Goal: Task Accomplishment & Management: Use online tool/utility

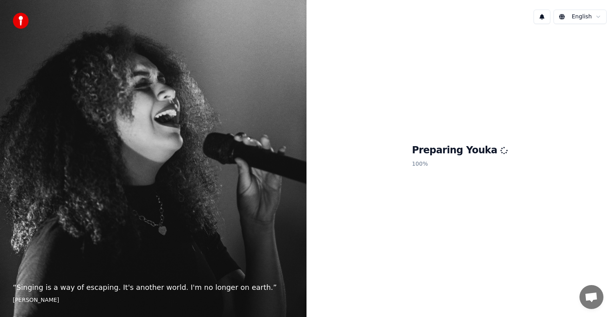
click at [596, 16] on html "“ Singing is a way of escaping. It's another world. I'm no longer on earth. ” […" at bounding box center [306, 158] width 613 height 317
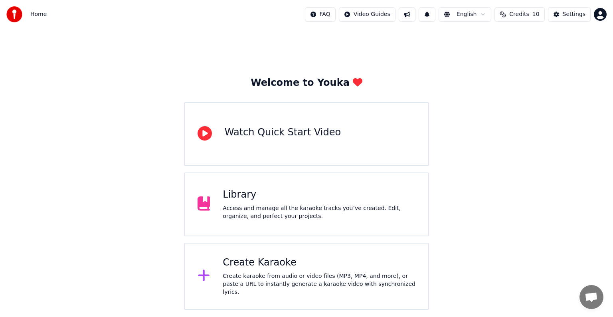
click at [253, 211] on div "Access and manage all the karaoke tracks you’ve created. Edit, organize, and pe…" at bounding box center [319, 212] width 193 height 16
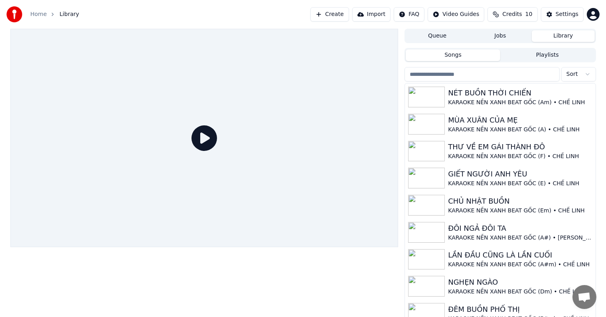
click at [345, 14] on button "Create" at bounding box center [330, 14] width 39 height 14
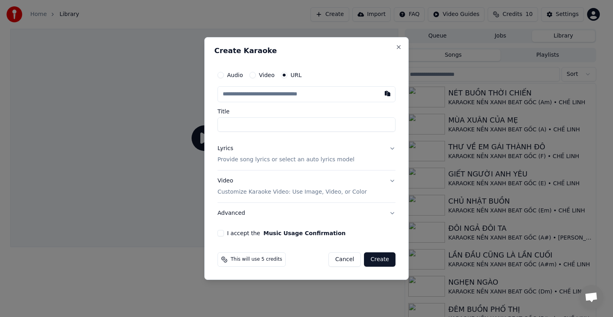
click at [244, 159] on p "Provide song lyrics or select an auto lyrics model" at bounding box center [286, 160] width 137 height 8
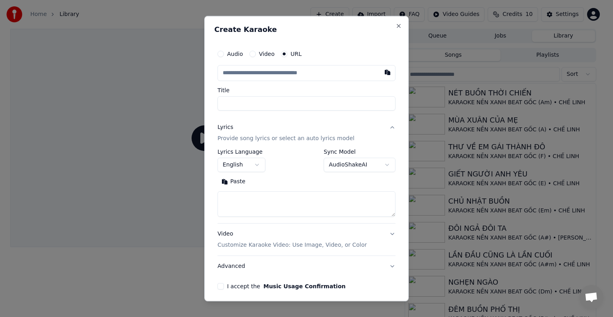
click at [240, 198] on textarea at bounding box center [307, 204] width 178 height 26
paste textarea "**********"
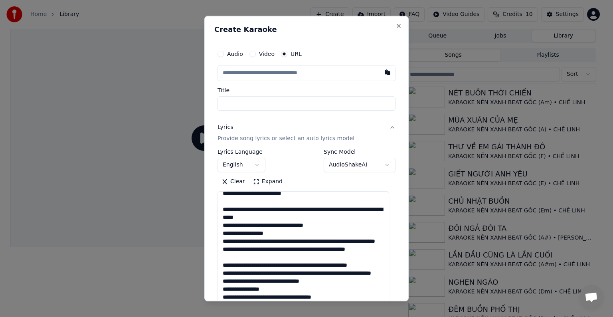
scroll to position [136, 0]
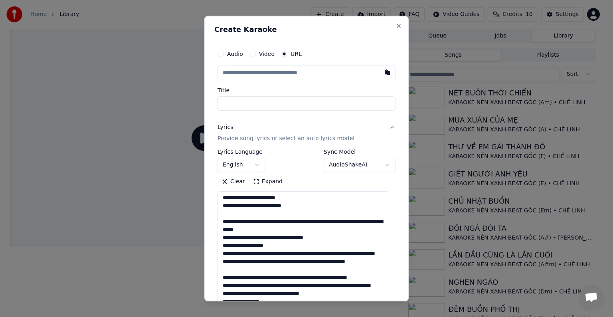
drag, startPoint x: 387, startPoint y: 228, endPoint x: 387, endPoint y: 324, distance: 95.8
click at [387, 317] on html "Home Library Create Import FAQ Video Guides Credits 10 Settings Queue Jobs Libr…" at bounding box center [306, 158] width 613 height 317
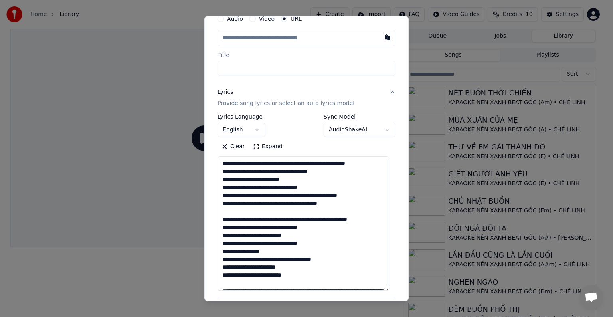
scroll to position [0, 0]
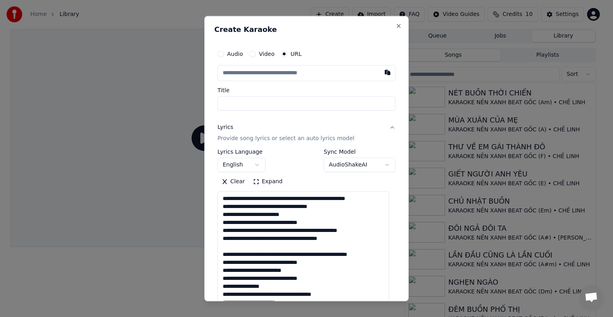
click at [277, 210] on textarea at bounding box center [304, 258] width 172 height 135
click at [260, 199] on textarea at bounding box center [304, 258] width 172 height 135
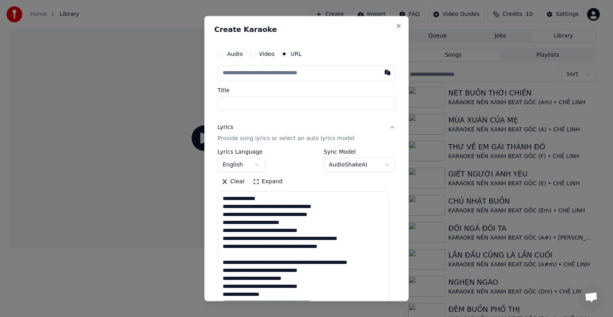
click at [260, 207] on textarea at bounding box center [304, 258] width 172 height 135
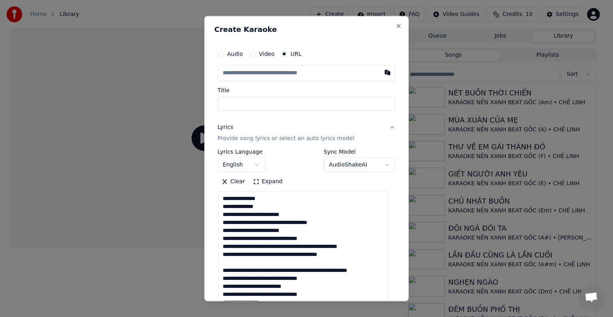
click at [261, 214] on textarea at bounding box center [304, 258] width 172 height 135
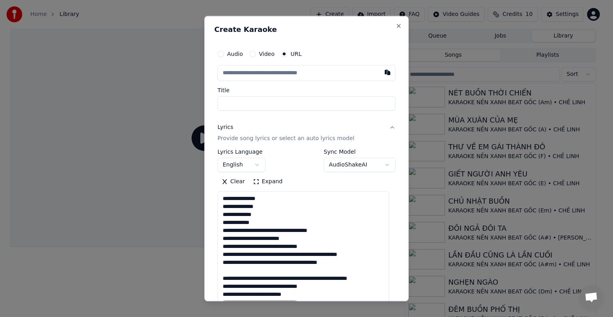
click at [270, 230] on textarea at bounding box center [304, 258] width 172 height 135
click at [256, 229] on textarea at bounding box center [304, 258] width 172 height 135
click at [256, 230] on textarea at bounding box center [304, 258] width 172 height 135
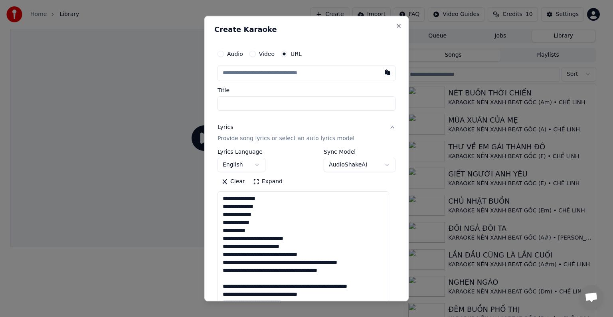
click at [258, 238] on textarea at bounding box center [304, 258] width 172 height 135
click at [251, 239] on textarea at bounding box center [304, 258] width 172 height 135
click at [256, 240] on textarea at bounding box center [304, 258] width 172 height 135
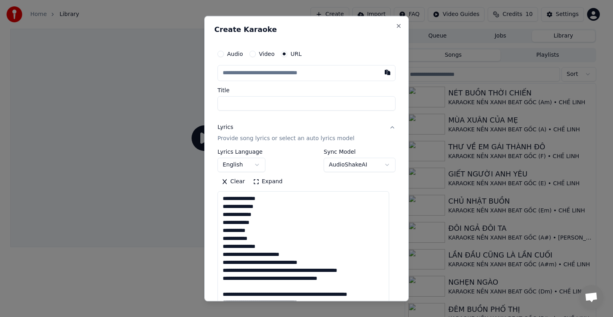
click at [259, 255] on textarea at bounding box center [304, 258] width 172 height 135
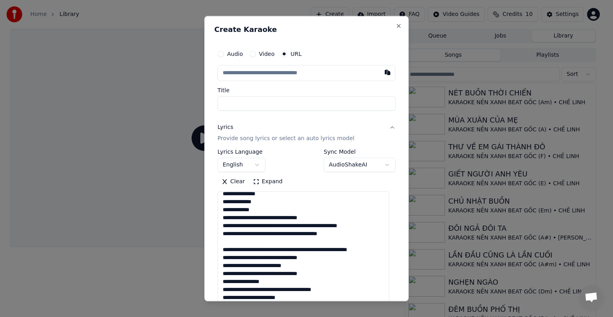
scroll to position [40, 0]
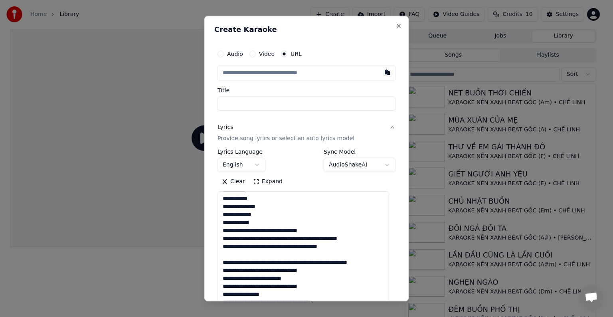
click at [259, 231] on textarea at bounding box center [304, 258] width 172 height 135
click at [252, 229] on textarea at bounding box center [304, 258] width 172 height 135
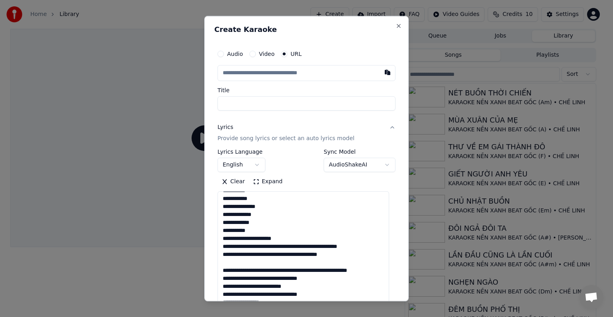
click at [251, 238] on textarea at bounding box center [304, 258] width 172 height 135
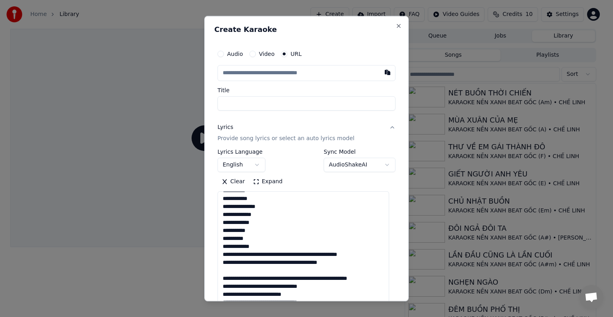
click at [265, 254] on textarea at bounding box center [304, 258] width 172 height 135
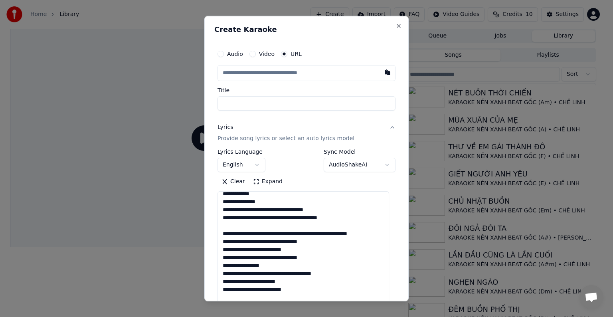
scroll to position [80, 0]
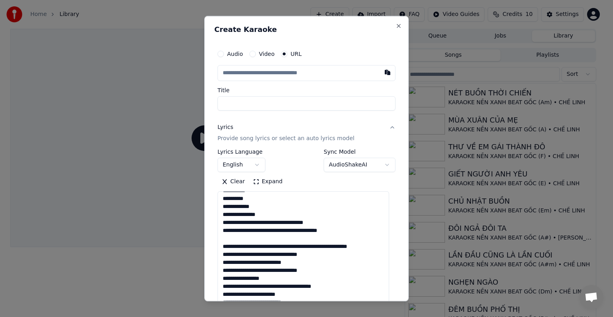
drag, startPoint x: 256, startPoint y: 223, endPoint x: 257, endPoint y: 227, distance: 4.5
click at [257, 227] on textarea at bounding box center [304, 258] width 172 height 135
click at [257, 231] on textarea at bounding box center [304, 258] width 172 height 135
click at [261, 228] on textarea at bounding box center [304, 258] width 172 height 135
click at [257, 222] on textarea at bounding box center [304, 258] width 172 height 135
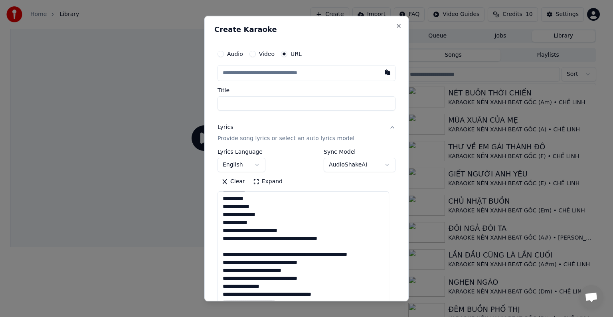
click at [254, 230] on textarea at bounding box center [304, 258] width 172 height 135
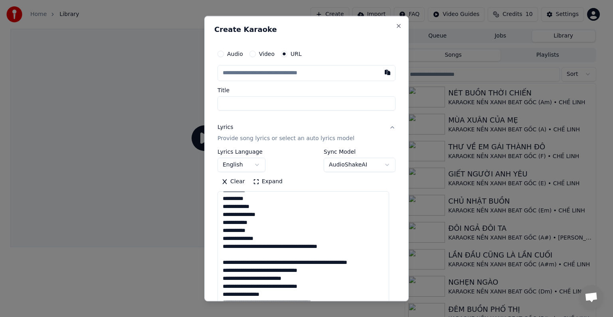
click at [261, 246] on textarea at bounding box center [304, 258] width 172 height 135
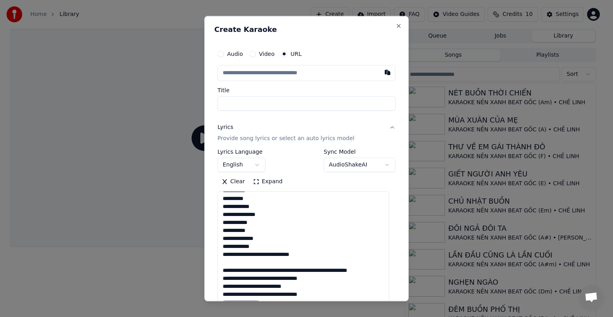
click at [244, 256] on textarea at bounding box center [304, 258] width 172 height 135
click at [261, 256] on textarea at bounding box center [304, 258] width 172 height 135
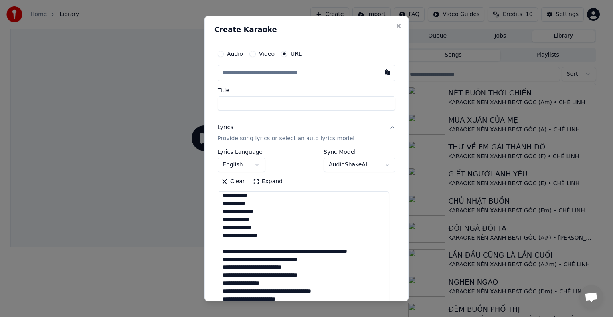
scroll to position [120, 0]
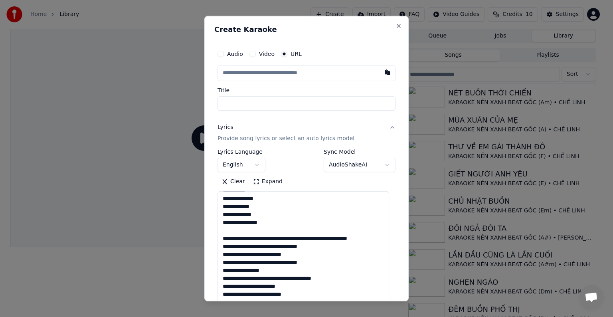
click at [248, 228] on textarea at bounding box center [304, 258] width 172 height 135
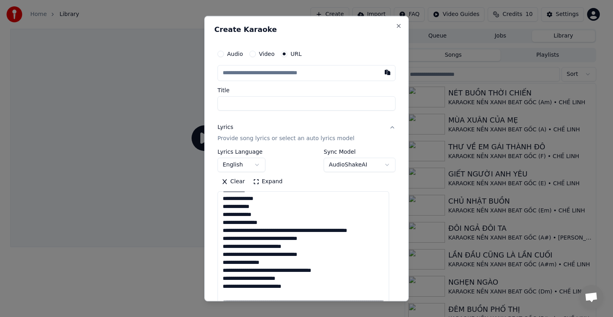
click at [267, 232] on textarea at bounding box center [304, 258] width 172 height 135
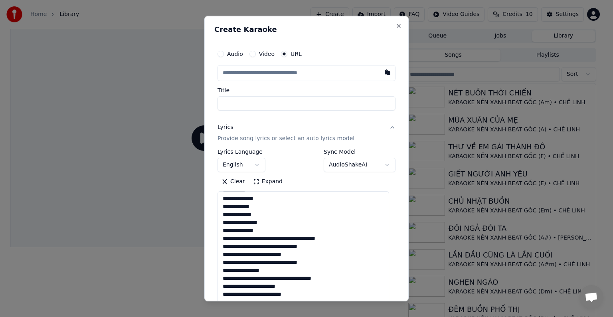
click at [269, 238] on textarea at bounding box center [304, 258] width 172 height 135
click at [225, 238] on textarea at bounding box center [304, 258] width 172 height 135
click at [266, 247] on textarea at bounding box center [304, 258] width 172 height 135
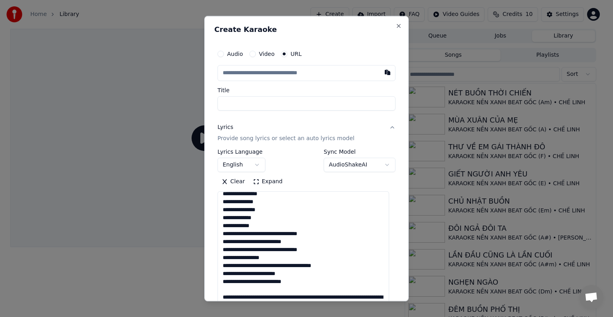
scroll to position [160, 0]
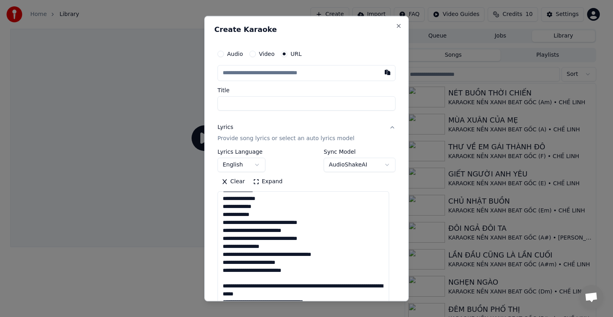
click at [275, 222] on textarea at bounding box center [304, 258] width 172 height 135
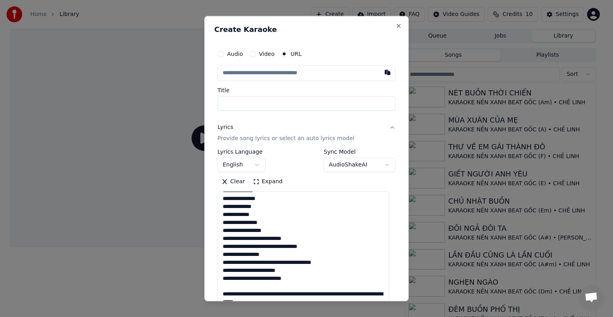
click at [258, 240] on textarea at bounding box center [304, 258] width 172 height 135
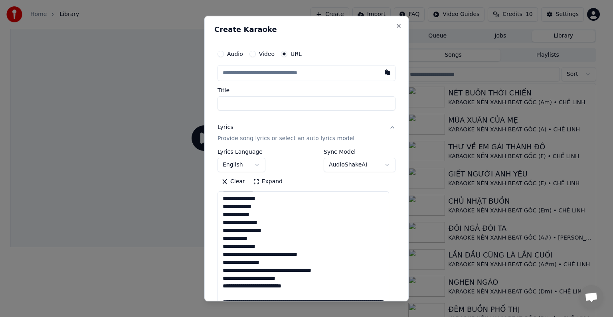
scroll to position [200, 0]
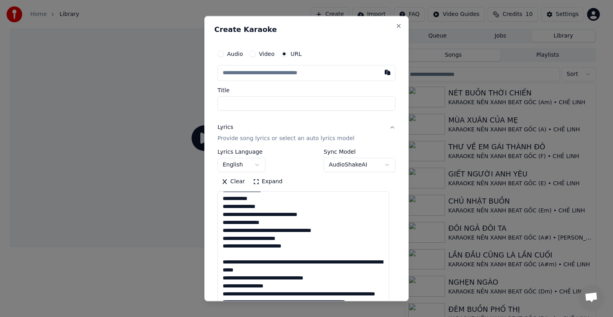
click at [272, 214] on textarea at bounding box center [304, 258] width 172 height 135
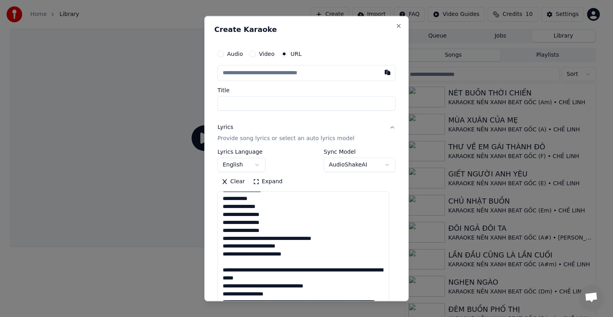
click at [266, 237] on textarea at bounding box center [304, 258] width 172 height 135
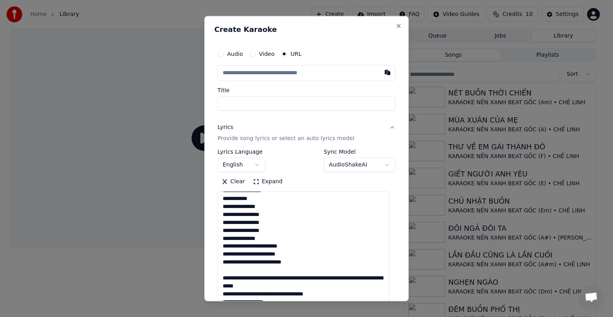
scroll to position [240, 0]
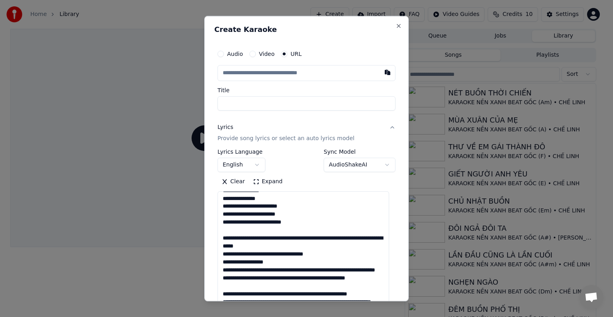
click at [254, 205] on textarea at bounding box center [304, 258] width 172 height 135
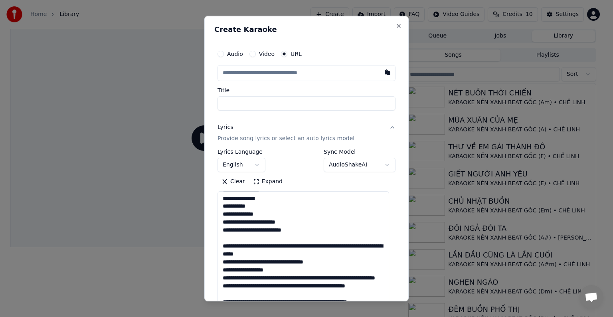
click at [298, 224] on textarea at bounding box center [304, 258] width 172 height 135
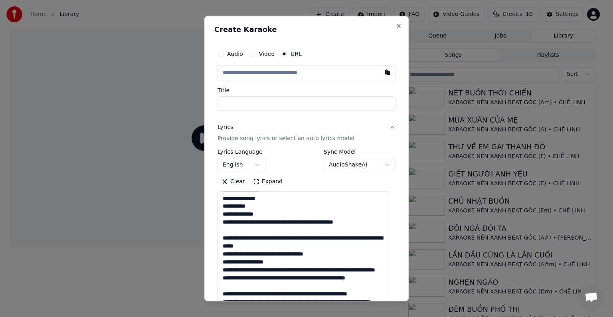
click at [276, 221] on textarea at bounding box center [304, 258] width 172 height 135
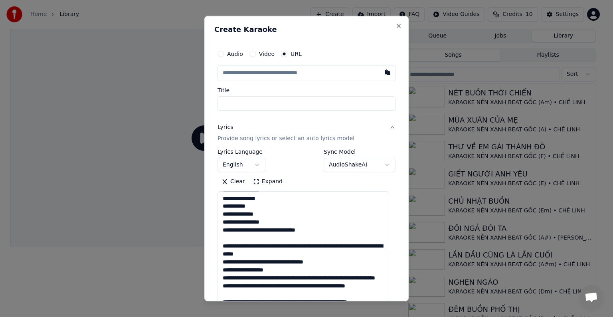
click at [263, 230] on textarea at bounding box center [304, 258] width 172 height 135
click at [273, 230] on textarea at bounding box center [304, 258] width 172 height 135
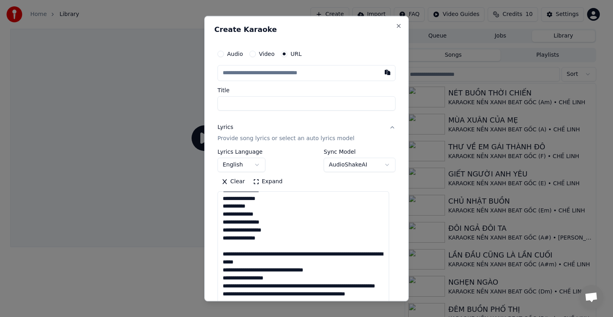
click at [265, 246] on textarea at bounding box center [304, 258] width 172 height 135
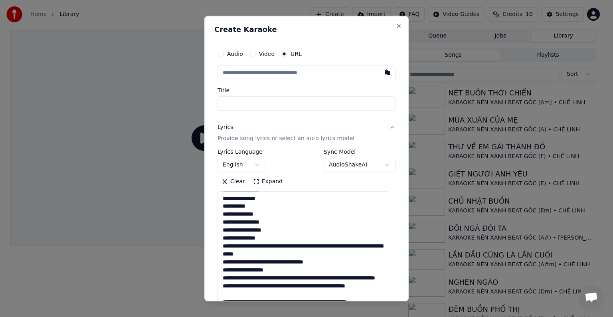
click at [269, 246] on textarea at bounding box center [304, 258] width 172 height 135
click at [267, 254] on textarea at bounding box center [304, 258] width 172 height 135
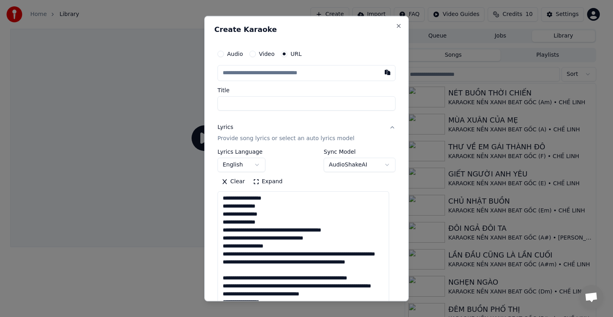
scroll to position [295, 0]
click at [271, 204] on textarea at bounding box center [304, 258] width 172 height 135
click at [263, 214] on textarea at bounding box center [304, 258] width 172 height 135
click at [244, 229] on textarea at bounding box center [304, 258] width 172 height 135
click at [271, 228] on textarea at bounding box center [304, 258] width 172 height 135
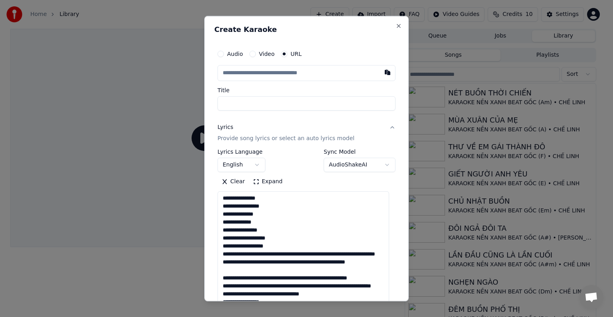
click at [291, 237] on textarea at bounding box center [304, 258] width 172 height 135
click at [271, 238] on textarea at bounding box center [304, 258] width 172 height 135
click at [283, 238] on textarea at bounding box center [304, 258] width 172 height 135
click at [271, 238] on textarea at bounding box center [304, 258] width 172 height 135
click at [251, 248] on textarea at bounding box center [304, 258] width 172 height 135
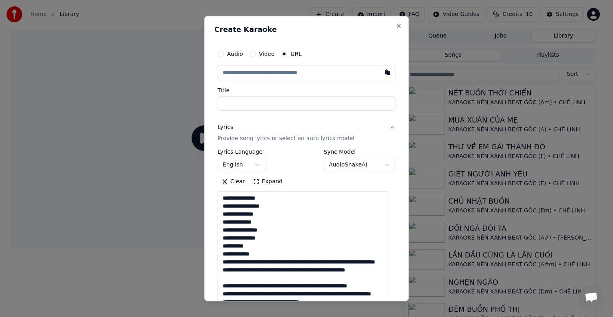
scroll to position [327, 0]
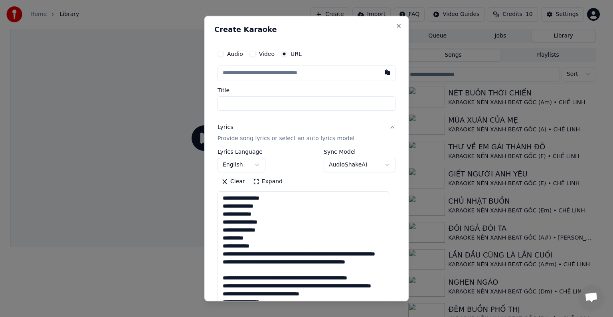
click at [259, 230] on textarea at bounding box center [304, 258] width 172 height 135
click at [259, 231] on textarea at bounding box center [304, 258] width 172 height 135
click at [267, 238] on textarea at bounding box center [304, 258] width 172 height 135
click at [267, 246] on textarea at bounding box center [304, 258] width 172 height 135
click at [234, 256] on textarea at bounding box center [304, 258] width 172 height 135
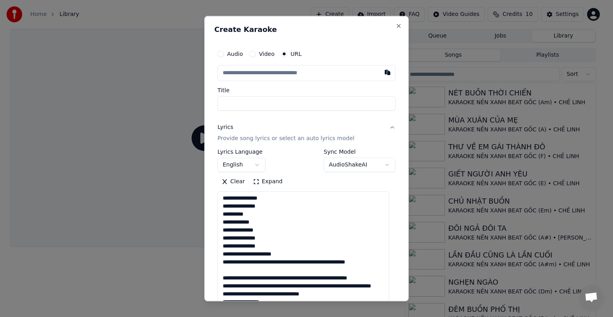
click at [254, 254] on textarea at bounding box center [304, 258] width 172 height 135
click at [271, 246] on textarea at bounding box center [304, 258] width 172 height 135
click at [265, 253] on textarea at bounding box center [304, 258] width 172 height 135
click at [257, 254] on textarea at bounding box center [304, 258] width 172 height 135
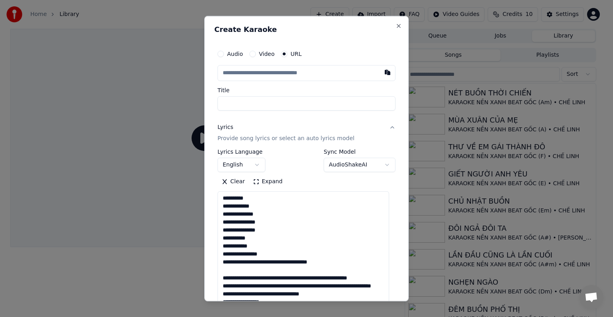
click at [257, 252] on textarea at bounding box center [304, 258] width 172 height 135
click at [252, 262] on textarea at bounding box center [304, 258] width 172 height 135
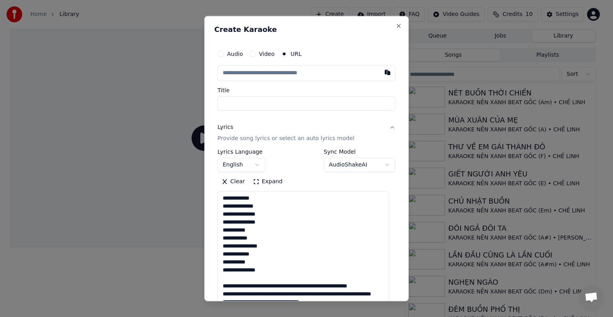
scroll to position [367, 0]
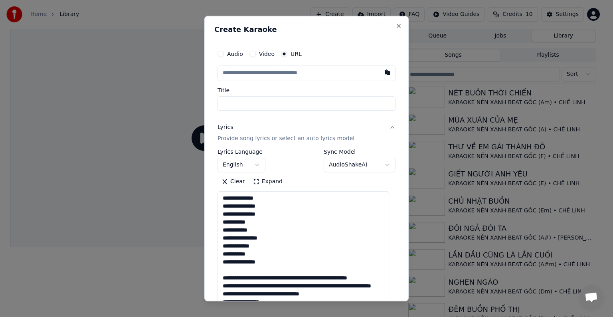
click at [270, 256] on textarea at bounding box center [304, 258] width 172 height 135
click at [256, 262] on textarea at bounding box center [304, 258] width 172 height 135
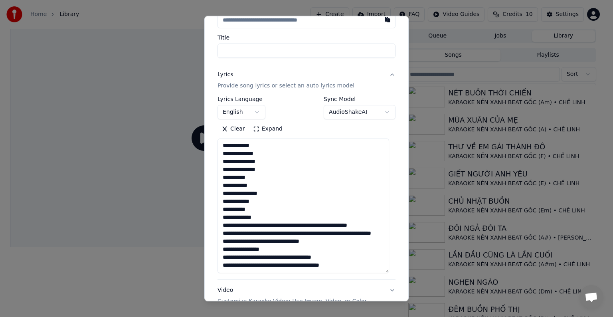
scroll to position [80, 0]
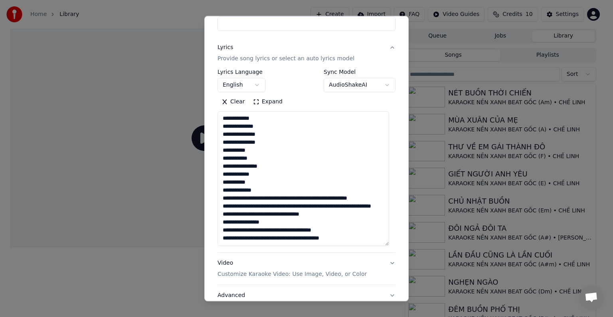
click at [270, 190] on textarea at bounding box center [304, 178] width 172 height 135
click at [272, 192] on textarea at bounding box center [304, 178] width 172 height 135
click at [257, 190] on textarea at bounding box center [304, 178] width 172 height 135
click at [258, 189] on textarea at bounding box center [304, 178] width 172 height 135
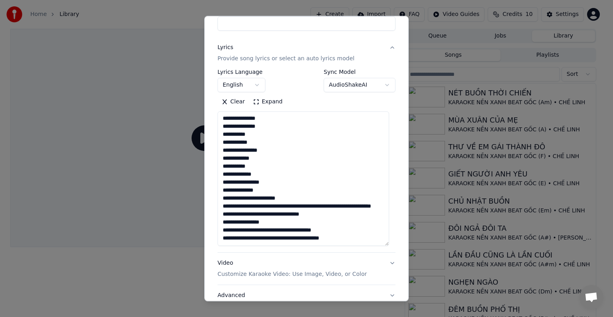
click at [257, 196] on textarea at bounding box center [304, 178] width 172 height 135
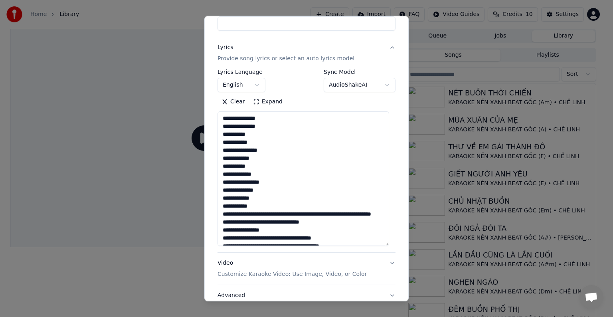
click at [276, 214] on textarea at bounding box center [304, 178] width 172 height 135
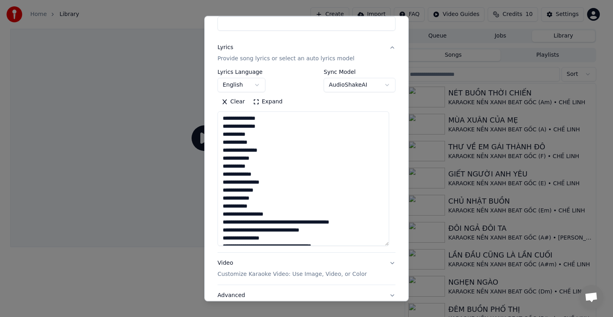
click at [234, 223] on textarea at bounding box center [304, 178] width 172 height 135
click at [279, 222] on textarea at bounding box center [304, 178] width 172 height 135
click at [265, 230] on textarea at bounding box center [304, 178] width 172 height 135
click at [264, 230] on textarea at bounding box center [304, 178] width 172 height 135
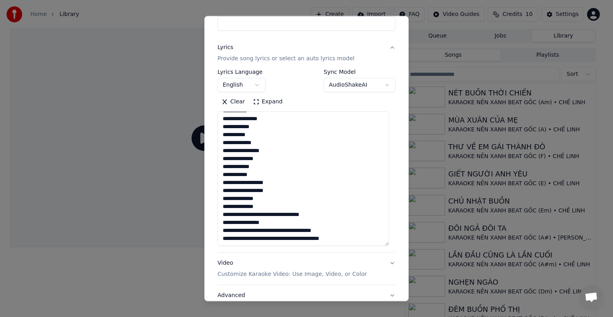
click at [271, 214] on textarea at bounding box center [304, 178] width 172 height 135
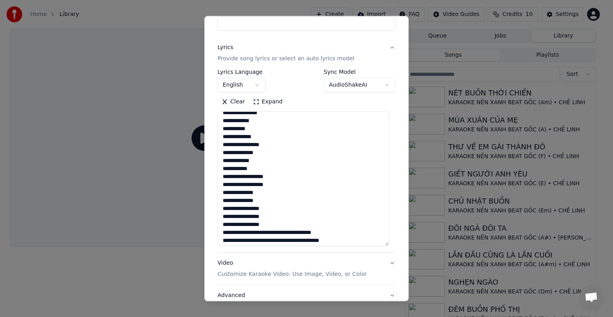
scroll to position [407, 0]
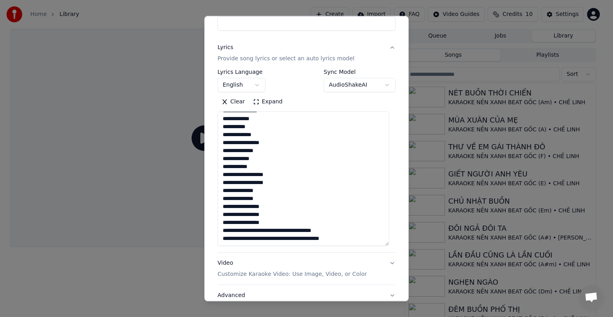
click at [265, 231] on textarea at bounding box center [304, 178] width 172 height 135
click at [254, 231] on textarea at bounding box center [304, 178] width 172 height 135
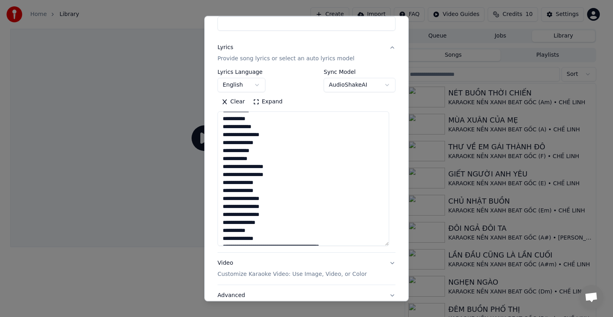
scroll to position [423, 0]
click at [262, 239] on textarea at bounding box center [304, 178] width 172 height 135
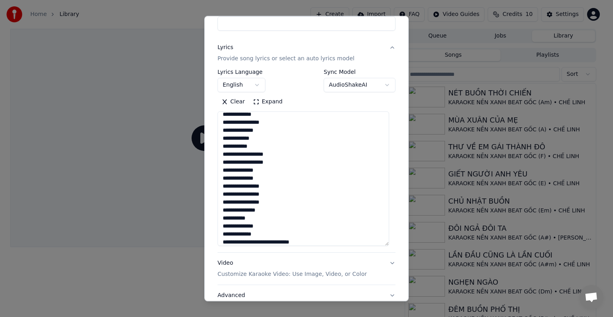
click at [232, 243] on textarea at bounding box center [304, 178] width 172 height 135
click at [230, 243] on textarea at bounding box center [304, 178] width 172 height 135
click at [265, 241] on textarea at bounding box center [304, 178] width 172 height 135
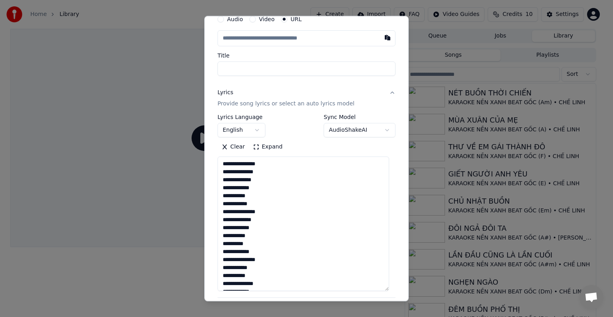
scroll to position [0, 0]
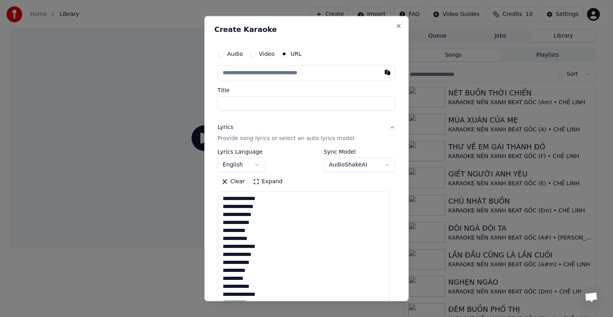
drag, startPoint x: 242, startPoint y: 224, endPoint x: 252, endPoint y: 222, distance: 9.7
click at [252, 222] on textarea at bounding box center [304, 258] width 172 height 135
click at [233, 222] on textarea at bounding box center [304, 258] width 172 height 135
click at [238, 228] on textarea at bounding box center [304, 258] width 172 height 135
click at [240, 238] on textarea at bounding box center [304, 258] width 172 height 135
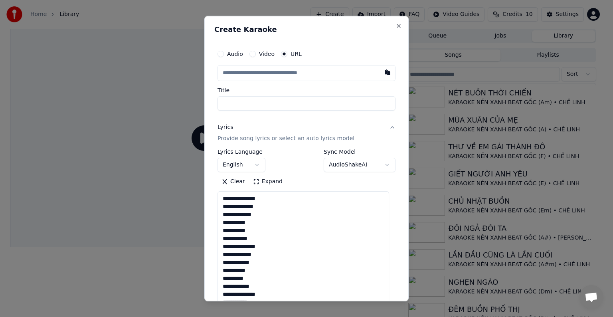
click at [241, 244] on textarea at bounding box center [304, 258] width 172 height 135
drag, startPoint x: 243, startPoint y: 250, endPoint x: 244, endPoint y: 263, distance: 12.8
click at [243, 250] on textarea at bounding box center [304, 258] width 172 height 135
click at [244, 263] on textarea at bounding box center [304, 258] width 172 height 135
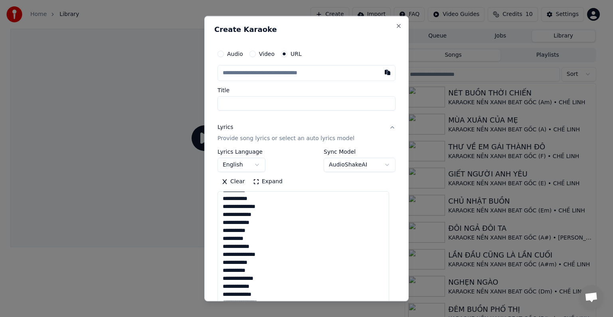
click at [235, 229] on textarea at bounding box center [304, 258] width 172 height 135
click at [244, 233] on textarea at bounding box center [304, 258] width 172 height 135
click at [243, 243] on textarea at bounding box center [304, 258] width 172 height 135
click at [243, 254] on textarea at bounding box center [304, 258] width 172 height 135
click at [243, 265] on textarea at bounding box center [304, 258] width 172 height 135
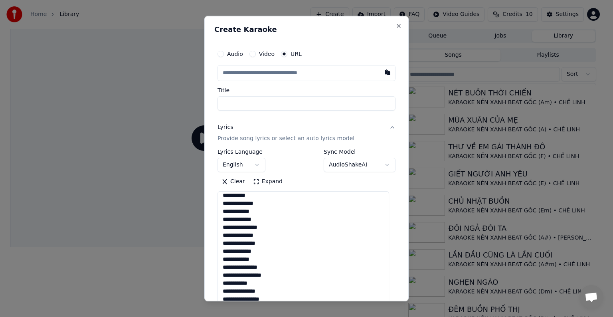
scroll to position [120, 0]
click at [246, 197] on textarea at bounding box center [304, 258] width 172 height 135
click at [246, 204] on textarea at bounding box center [304, 258] width 172 height 135
click at [260, 210] on textarea at bounding box center [304, 258] width 172 height 135
click at [224, 216] on textarea at bounding box center [304, 258] width 172 height 135
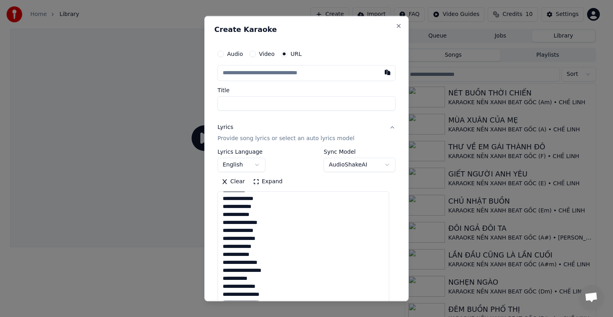
drag, startPoint x: 257, startPoint y: 222, endPoint x: 269, endPoint y: 222, distance: 12.0
click at [269, 222] on textarea at bounding box center [304, 258] width 172 height 135
click at [246, 232] on textarea at bounding box center [304, 258] width 172 height 135
click at [256, 232] on textarea at bounding box center [304, 258] width 172 height 135
click at [263, 232] on textarea at bounding box center [304, 258] width 172 height 135
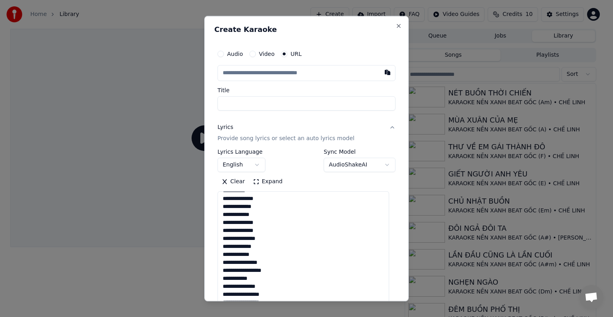
click at [243, 238] on textarea at bounding box center [304, 258] width 172 height 135
click at [246, 246] on textarea at bounding box center [304, 258] width 172 height 135
click at [244, 253] on textarea at bounding box center [304, 258] width 172 height 135
click at [244, 258] on textarea at bounding box center [304, 258] width 172 height 135
click at [244, 262] on textarea at bounding box center [304, 258] width 172 height 135
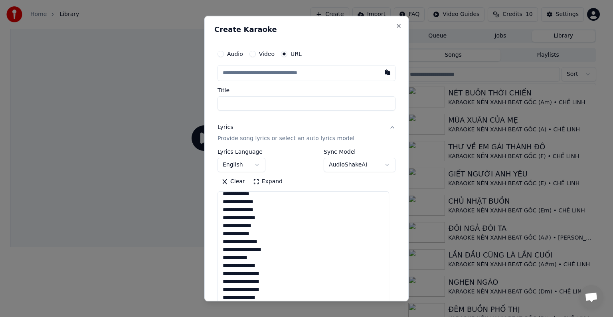
scroll to position [160, 0]
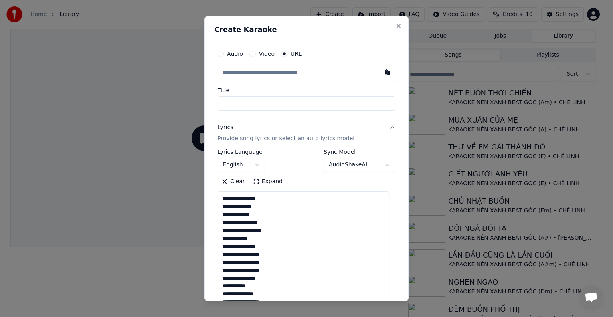
click at [224, 230] on textarea at bounding box center [304, 258] width 172 height 135
click at [226, 230] on textarea at bounding box center [304, 258] width 172 height 135
click at [230, 232] on textarea at bounding box center [304, 258] width 172 height 135
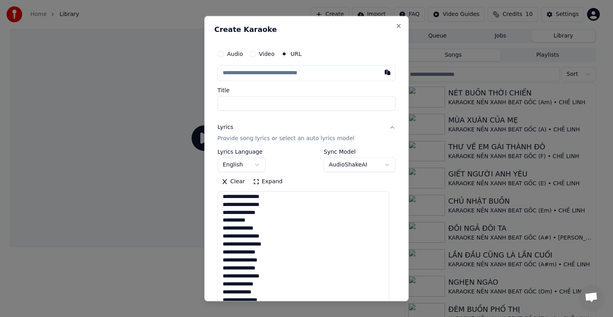
scroll to position [240, 0]
click at [243, 222] on textarea at bounding box center [304, 258] width 172 height 135
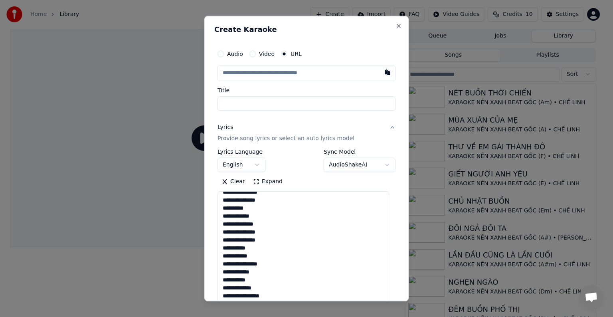
scroll to position [335, 0]
drag, startPoint x: 246, startPoint y: 229, endPoint x: 256, endPoint y: 230, distance: 9.7
click at [256, 230] on textarea at bounding box center [304, 258] width 172 height 135
drag, startPoint x: 242, startPoint y: 238, endPoint x: 250, endPoint y: 238, distance: 7.6
click at [250, 238] on textarea at bounding box center [304, 258] width 172 height 135
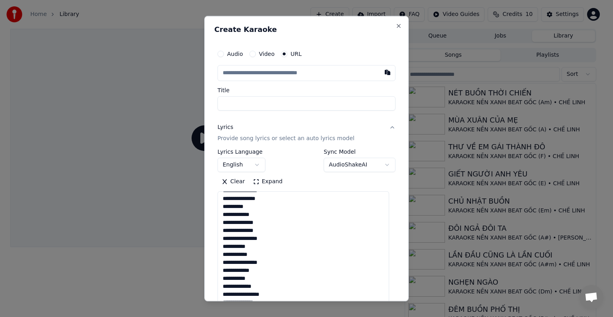
drag, startPoint x: 222, startPoint y: 255, endPoint x: 230, endPoint y: 254, distance: 7.7
click at [230, 254] on textarea at bounding box center [304, 258] width 172 height 135
drag, startPoint x: 254, startPoint y: 216, endPoint x: 262, endPoint y: 216, distance: 8.4
click at [262, 216] on textarea at bounding box center [304, 258] width 172 height 135
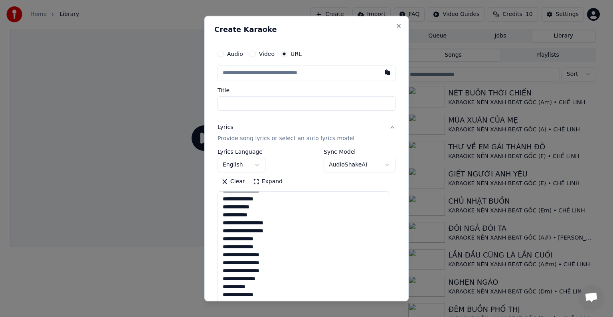
scroll to position [439, 0]
drag, startPoint x: 289, startPoint y: 249, endPoint x: 280, endPoint y: 245, distance: 9.3
drag, startPoint x: 223, startPoint y: 231, endPoint x: 232, endPoint y: 234, distance: 9.2
click at [223, 232] on textarea at bounding box center [304, 258] width 172 height 135
click at [224, 232] on textarea at bounding box center [304, 258] width 172 height 135
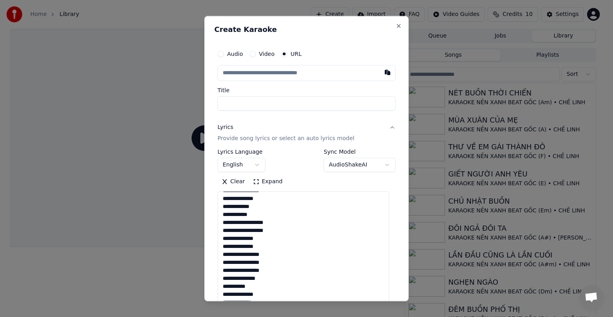
click at [231, 232] on textarea at bounding box center [304, 258] width 172 height 135
drag, startPoint x: 231, startPoint y: 232, endPoint x: 217, endPoint y: 230, distance: 13.6
click at [218, 230] on textarea at bounding box center [304, 258] width 172 height 135
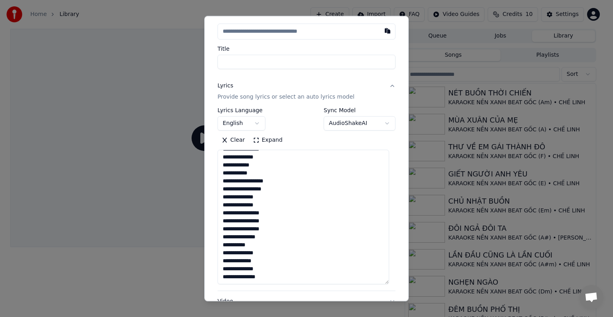
scroll to position [43, 0]
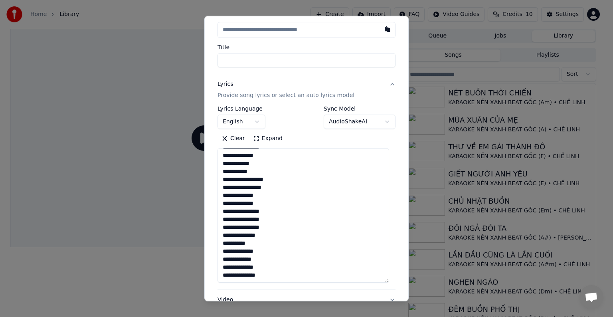
drag, startPoint x: 257, startPoint y: 274, endPoint x: 266, endPoint y: 274, distance: 9.2
click at [266, 274] on textarea at bounding box center [304, 215] width 172 height 135
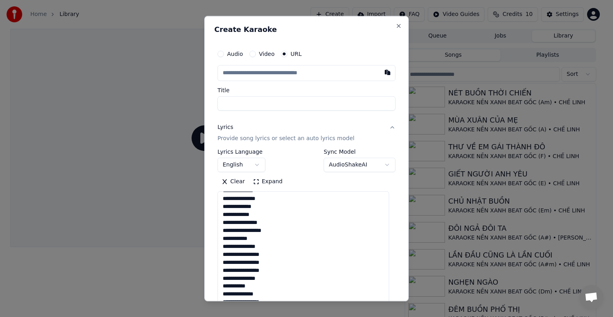
scroll to position [120, 0]
click at [262, 232] on textarea at bounding box center [304, 258] width 172 height 135
drag, startPoint x: 243, startPoint y: 231, endPoint x: 249, endPoint y: 231, distance: 6.4
click at [249, 231] on textarea at bounding box center [304, 258] width 172 height 135
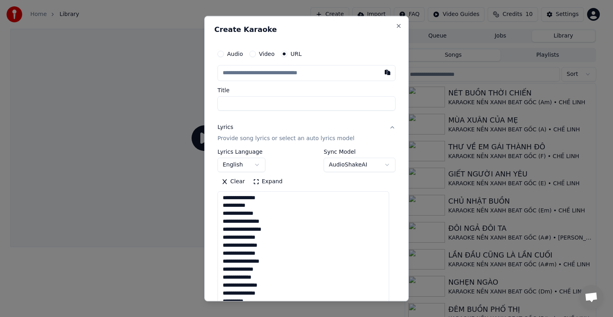
drag, startPoint x: 301, startPoint y: 248, endPoint x: 300, endPoint y: 252, distance: 4.9
click at [262, 200] on textarea at bounding box center [304, 258] width 172 height 135
click at [256, 235] on textarea at bounding box center [304, 258] width 172 height 135
click at [273, 245] on textarea at bounding box center [304, 258] width 172 height 135
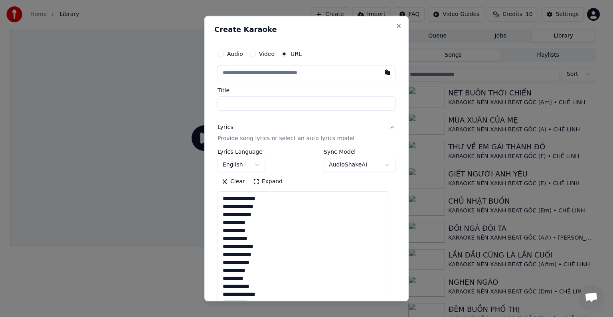
scroll to position [40, 0]
click at [257, 224] on textarea at bounding box center [304, 258] width 172 height 135
click at [259, 230] on textarea at bounding box center [304, 258] width 172 height 135
click at [272, 222] on textarea at bounding box center [304, 258] width 172 height 135
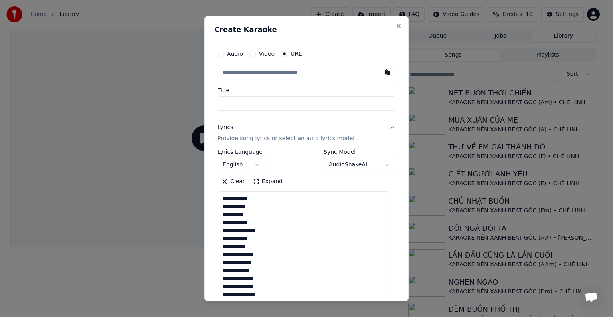
click at [269, 232] on textarea at bounding box center [304, 258] width 172 height 135
click at [286, 243] on textarea at bounding box center [304, 258] width 172 height 135
click at [265, 224] on textarea at bounding box center [304, 258] width 172 height 135
click at [265, 230] on textarea at bounding box center [304, 258] width 172 height 135
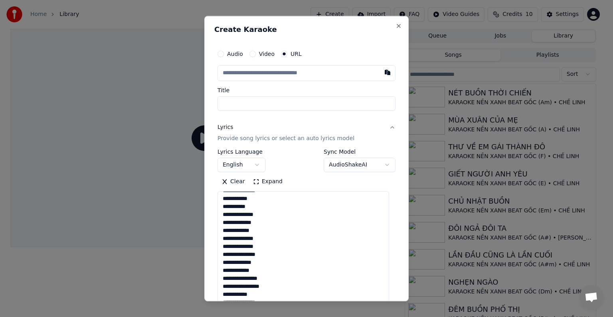
click at [268, 238] on textarea at bounding box center [304, 258] width 172 height 135
click at [243, 232] on textarea at bounding box center [304, 258] width 172 height 135
click at [259, 206] on textarea at bounding box center [304, 258] width 172 height 135
click at [267, 215] on textarea at bounding box center [304, 258] width 172 height 135
click at [244, 230] on textarea at bounding box center [304, 258] width 172 height 135
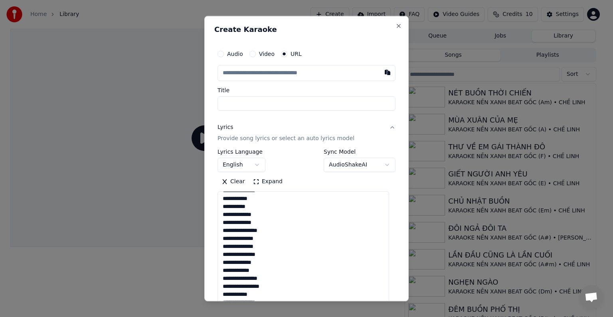
click at [265, 238] on textarea at bounding box center [304, 258] width 172 height 135
click at [271, 242] on textarea at bounding box center [304, 258] width 172 height 135
click at [268, 254] on textarea at bounding box center [304, 258] width 172 height 135
click at [270, 222] on textarea at bounding box center [304, 258] width 172 height 135
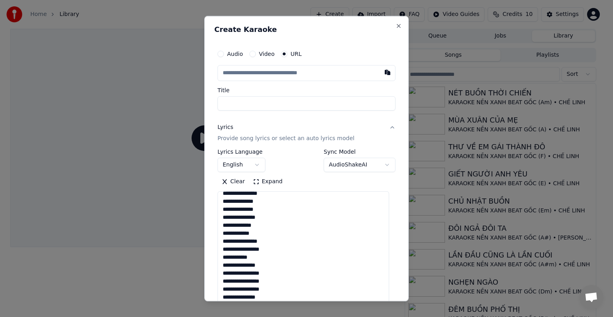
click at [236, 225] on textarea at bounding box center [304, 258] width 172 height 135
click at [270, 232] on textarea at bounding box center [304, 258] width 172 height 135
click at [281, 242] on textarea at bounding box center [304, 258] width 172 height 135
click at [273, 256] on textarea at bounding box center [304, 258] width 172 height 135
click at [273, 249] on textarea at bounding box center [304, 258] width 172 height 135
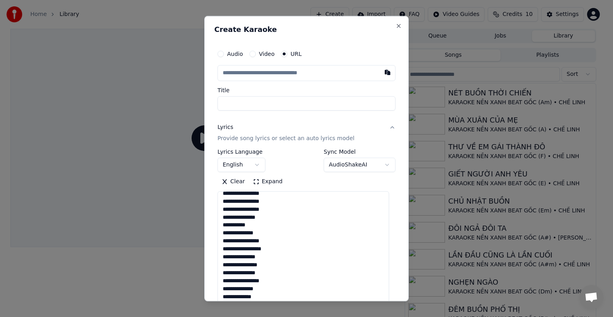
scroll to position [181, 0]
click at [279, 227] on textarea at bounding box center [304, 258] width 172 height 135
click at [236, 216] on textarea at bounding box center [304, 258] width 172 height 135
click at [279, 250] on textarea at bounding box center [304, 258] width 172 height 135
click at [270, 262] on textarea at bounding box center [304, 258] width 172 height 135
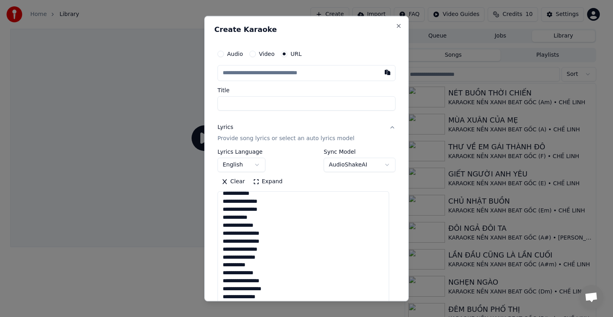
click at [276, 271] on textarea at bounding box center [304, 258] width 172 height 135
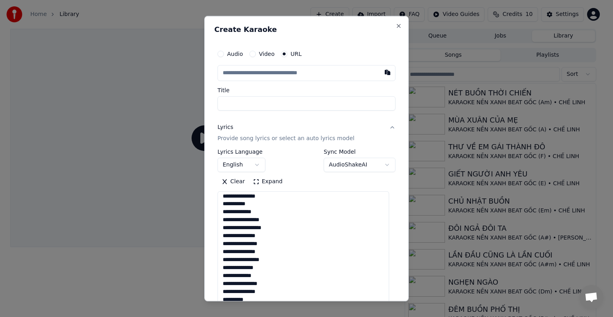
click at [277, 237] on textarea at bounding box center [304, 258] width 172 height 135
click at [275, 244] on textarea at bounding box center [304, 258] width 172 height 135
click at [277, 261] on textarea at bounding box center [304, 258] width 172 height 135
click at [285, 238] on textarea at bounding box center [304, 258] width 172 height 135
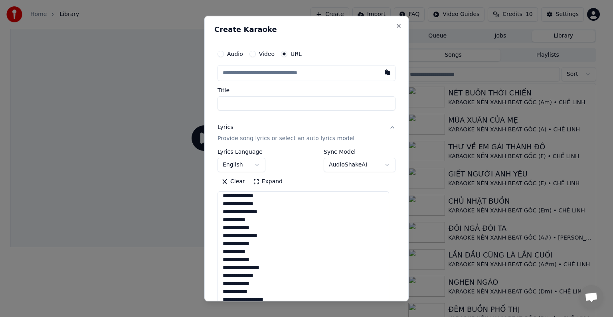
click at [276, 246] on textarea at bounding box center [304, 258] width 172 height 135
click at [273, 252] on textarea at bounding box center [304, 258] width 172 height 135
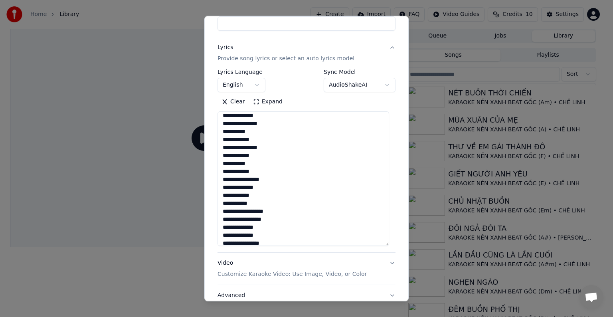
scroll to position [359, 0]
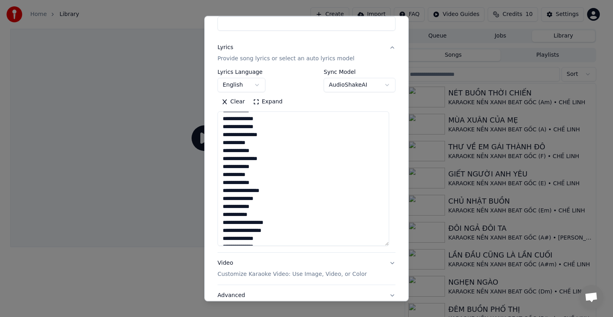
click at [270, 181] on textarea at bounding box center [304, 178] width 172 height 135
click at [271, 193] on textarea at bounding box center [304, 178] width 172 height 135
click at [253, 215] on textarea at bounding box center [304, 178] width 172 height 135
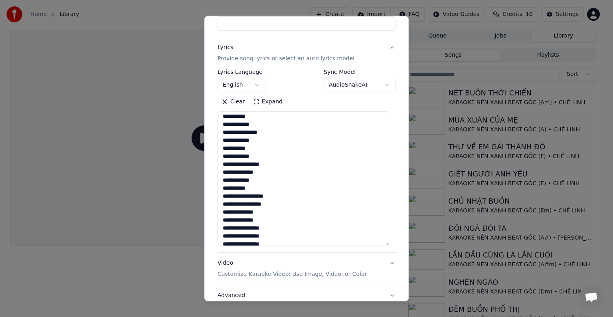
scroll to position [399, 0]
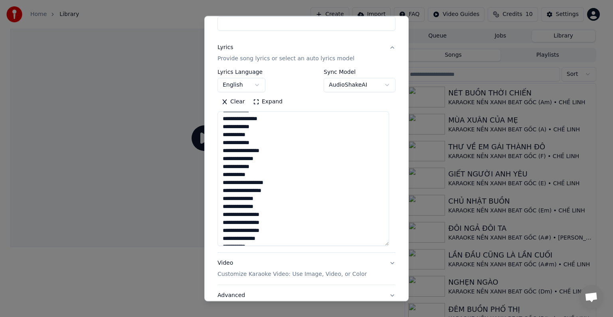
click at [269, 198] on textarea at bounding box center [304, 178] width 172 height 135
click at [273, 208] on textarea at bounding box center [304, 178] width 172 height 135
click at [276, 224] on textarea at bounding box center [304, 178] width 172 height 135
click at [273, 228] on textarea at bounding box center [304, 178] width 172 height 135
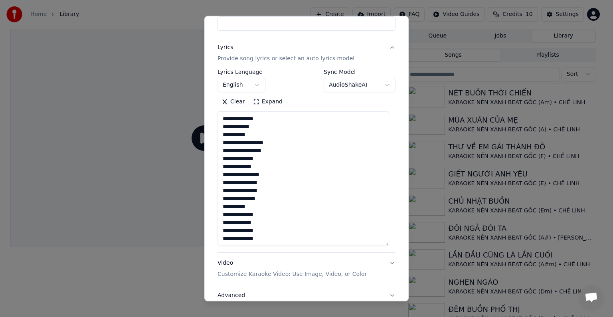
click at [280, 198] on textarea at bounding box center [304, 178] width 172 height 135
click at [276, 205] on textarea at bounding box center [304, 178] width 172 height 135
click at [276, 214] on textarea at bounding box center [304, 178] width 172 height 135
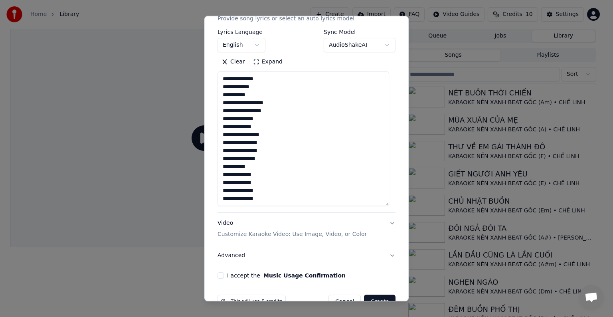
click at [275, 184] on textarea at bounding box center [304, 138] width 172 height 135
click at [275, 186] on textarea at bounding box center [304, 138] width 172 height 135
click at [276, 196] on textarea at bounding box center [304, 138] width 172 height 135
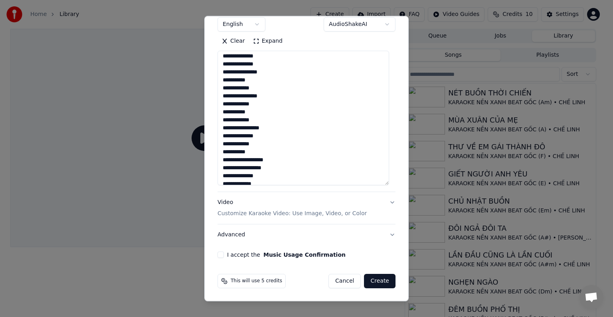
scroll to position [439, 0]
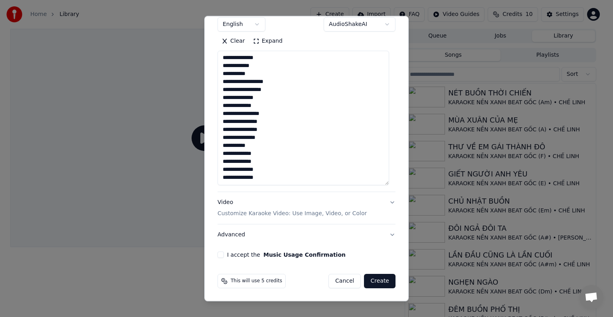
drag, startPoint x: 223, startPoint y: 122, endPoint x: 267, endPoint y: 187, distance: 78.5
click at [267, 187] on div "**********" at bounding box center [307, 99] width 178 height 183
click at [284, 178] on textarea at bounding box center [304, 118] width 172 height 135
paste textarea "**********"
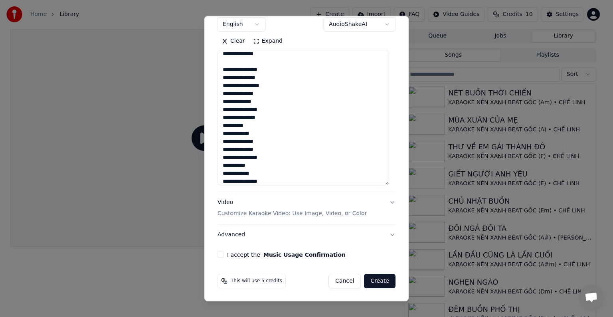
scroll to position [523, 0]
click at [273, 147] on textarea at bounding box center [304, 118] width 172 height 135
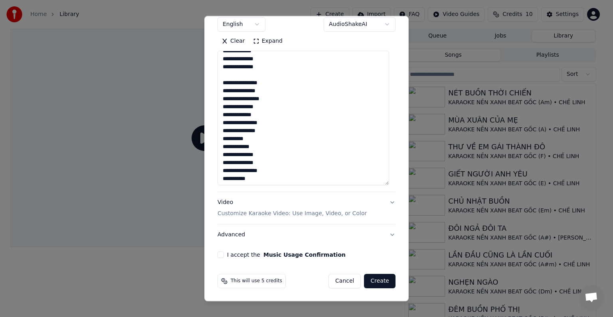
scroll to position [563, 0]
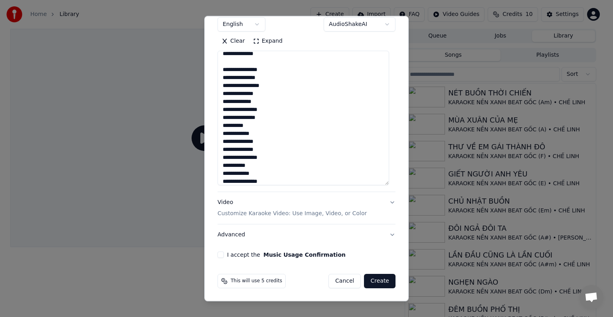
click at [274, 85] on textarea at bounding box center [304, 118] width 172 height 135
click at [270, 99] on textarea at bounding box center [304, 118] width 172 height 135
click at [258, 103] on textarea at bounding box center [304, 118] width 172 height 135
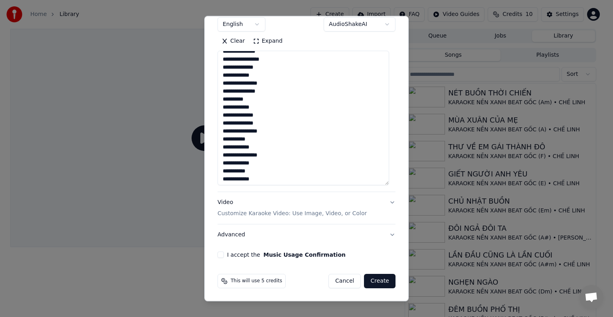
scroll to position [603, 0]
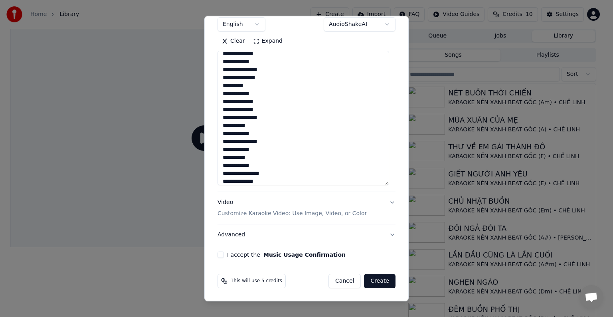
click at [264, 103] on textarea at bounding box center [304, 118] width 172 height 135
click at [269, 108] on textarea at bounding box center [304, 118] width 172 height 135
click at [275, 117] on textarea at bounding box center [304, 118] width 172 height 135
click at [271, 126] on textarea at bounding box center [304, 118] width 172 height 135
click at [265, 133] on textarea at bounding box center [304, 118] width 172 height 135
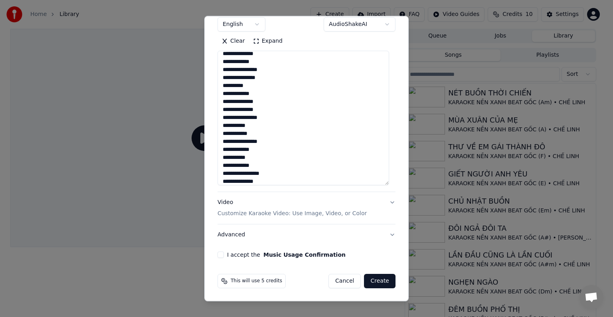
click at [271, 145] on textarea at bounding box center [304, 118] width 172 height 135
click at [269, 149] on textarea at bounding box center [304, 118] width 172 height 135
click at [271, 159] on textarea at bounding box center [304, 118] width 172 height 135
click at [277, 166] on textarea at bounding box center [304, 118] width 172 height 135
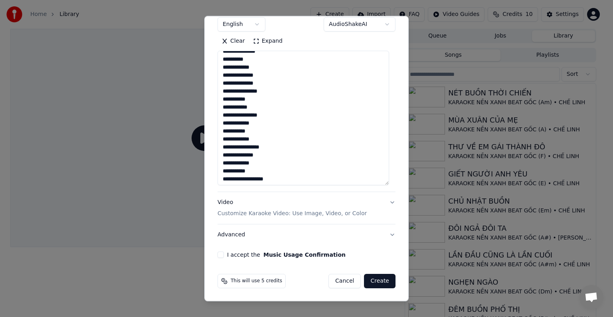
scroll to position [643, 0]
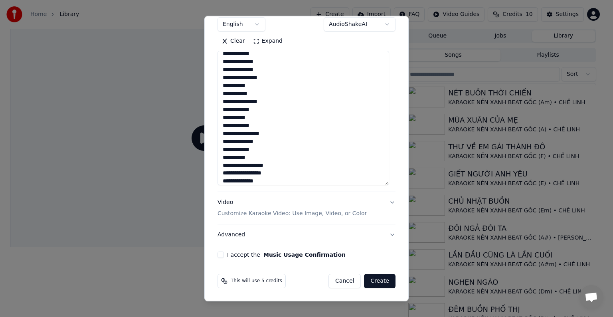
click at [279, 126] on textarea at bounding box center [304, 118] width 172 height 135
click at [279, 134] on textarea at bounding box center [304, 118] width 172 height 135
click at [275, 141] on textarea at bounding box center [304, 118] width 172 height 135
click at [279, 133] on textarea at bounding box center [304, 118] width 172 height 135
click at [275, 145] on textarea at bounding box center [304, 118] width 172 height 135
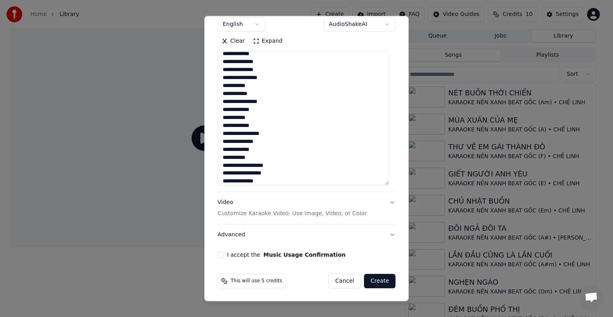
click at [279, 135] on textarea at bounding box center [304, 118] width 172 height 135
click at [277, 142] on textarea at bounding box center [304, 118] width 172 height 135
click at [273, 149] on textarea at bounding box center [304, 118] width 172 height 135
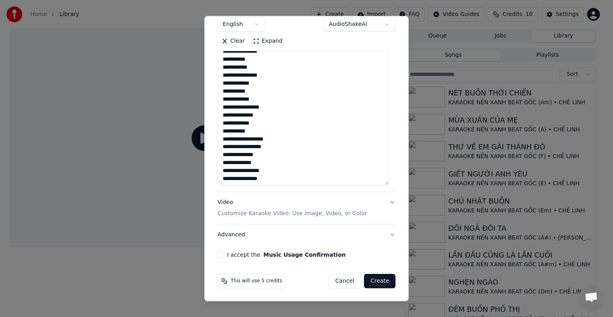
scroll to position [683, 0]
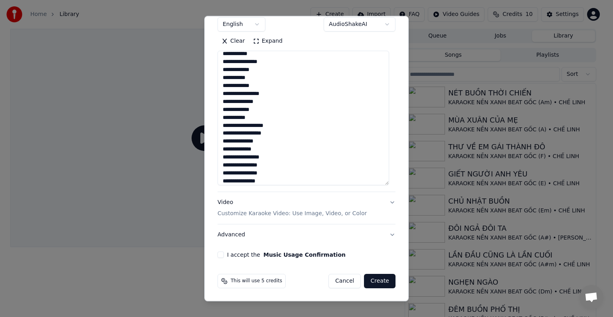
click at [279, 112] on textarea at bounding box center [304, 118] width 172 height 135
click at [277, 115] on textarea at bounding box center [304, 118] width 172 height 135
click at [294, 129] on textarea at bounding box center [304, 118] width 172 height 135
click at [294, 126] on textarea at bounding box center [304, 118] width 172 height 135
click at [289, 137] on textarea at bounding box center [304, 118] width 172 height 135
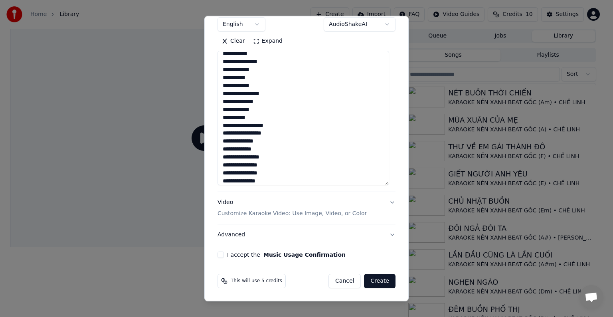
click at [286, 139] on textarea at bounding box center [304, 118] width 172 height 135
click at [289, 134] on textarea at bounding box center [304, 118] width 172 height 135
click at [279, 144] on textarea at bounding box center [304, 118] width 172 height 135
click at [279, 151] on textarea at bounding box center [304, 118] width 172 height 135
click at [282, 133] on textarea at bounding box center [304, 118] width 172 height 135
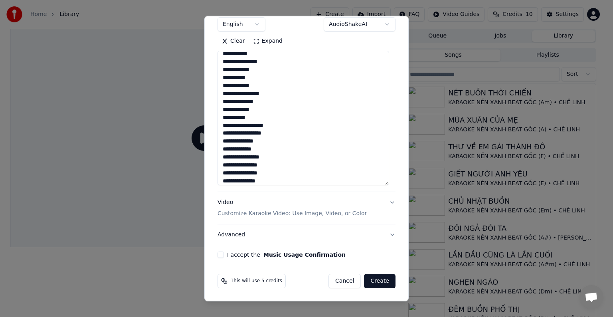
click at [276, 143] on textarea at bounding box center [304, 118] width 172 height 135
click at [277, 155] on textarea at bounding box center [304, 118] width 172 height 135
click at [273, 147] on textarea at bounding box center [304, 118] width 172 height 135
click at [271, 163] on textarea at bounding box center [304, 118] width 172 height 135
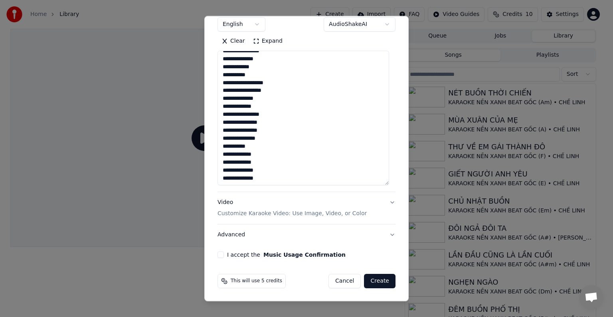
scroll to position [726, 0]
click at [273, 166] on textarea at bounding box center [304, 118] width 172 height 135
click at [273, 175] on textarea at bounding box center [304, 118] width 172 height 135
drag, startPoint x: 223, startPoint y: 162, endPoint x: 276, endPoint y: 181, distance: 56.1
click at [276, 181] on textarea at bounding box center [304, 118] width 172 height 135
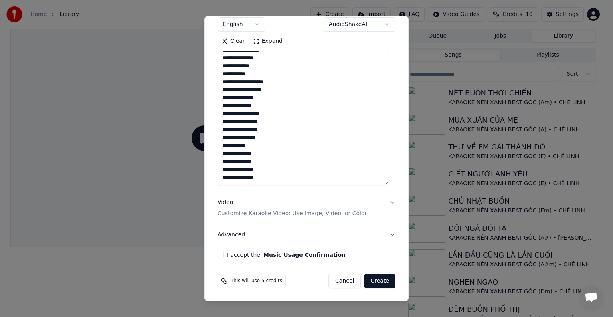
click at [275, 180] on textarea at bounding box center [304, 118] width 172 height 135
paste textarea "**********"
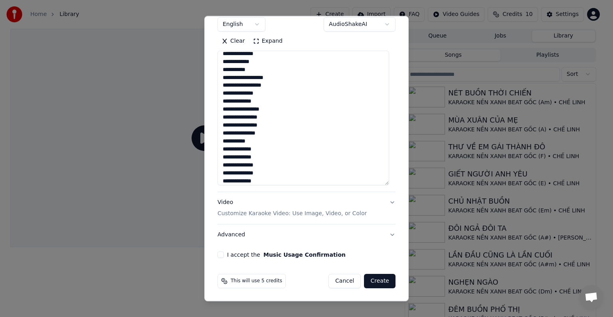
scroll to position [747, 0]
click at [276, 180] on textarea at bounding box center [304, 118] width 172 height 135
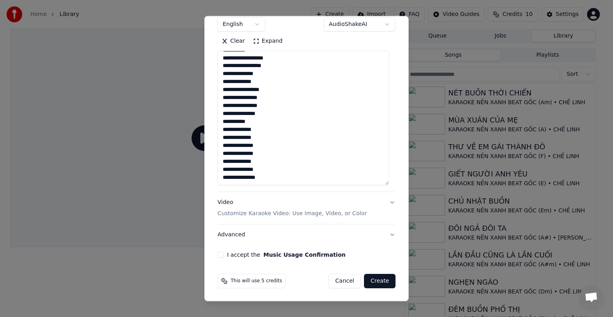
paste textarea "**********"
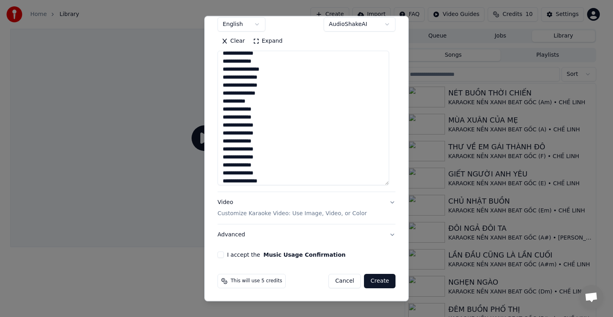
type textarea "**********"
click at [221, 255] on button "I accept the Music Usage Confirmation" at bounding box center [221, 255] width 6 height 6
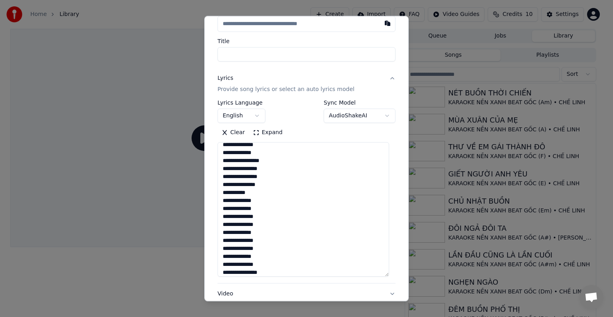
scroll to position [0, 0]
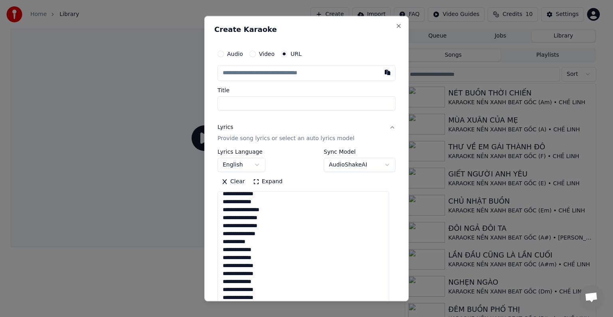
click at [252, 72] on input "text" at bounding box center [307, 73] width 178 height 16
paste input "**********"
type input "**********"
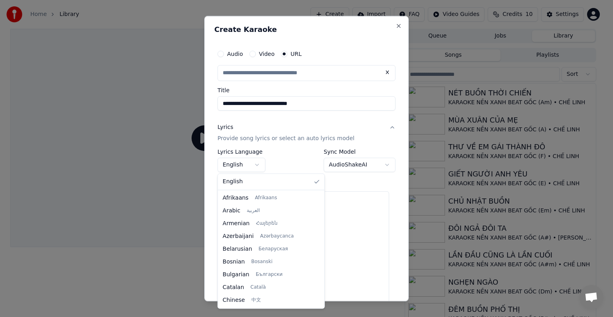
click at [255, 164] on body "Home Library Create Import FAQ Video Guides Credits 10 Settings Queue Jobs Libr…" at bounding box center [303, 158] width 606 height 317
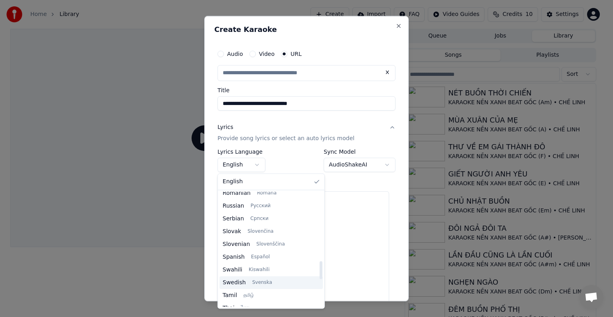
scroll to position [613, 0]
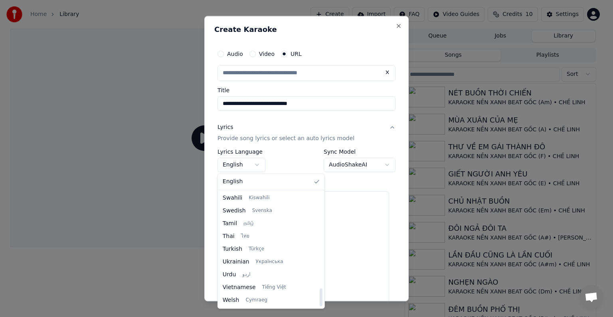
select select "**"
type input "**********"
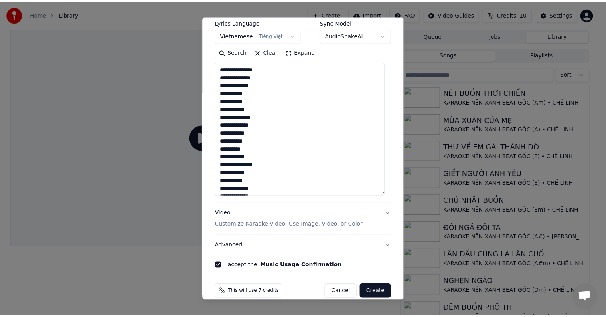
scroll to position [141, 0]
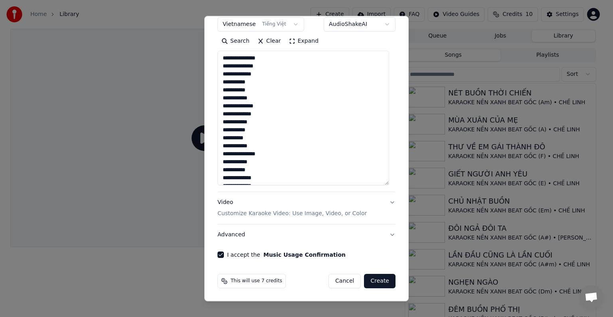
click at [373, 280] on button "Create" at bounding box center [380, 281] width 32 height 14
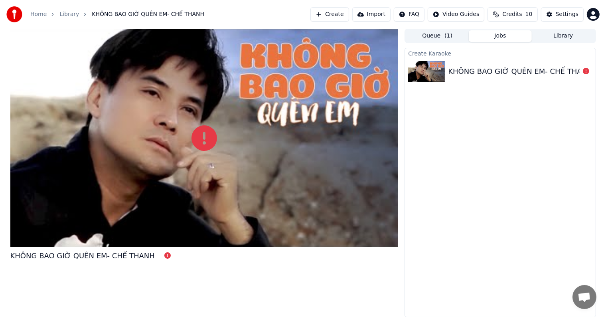
click at [539, 97] on div "Create [PERSON_NAME] [PERSON_NAME] GIỜ [PERSON_NAME]- [PERSON_NAME]" at bounding box center [500, 182] width 191 height 269
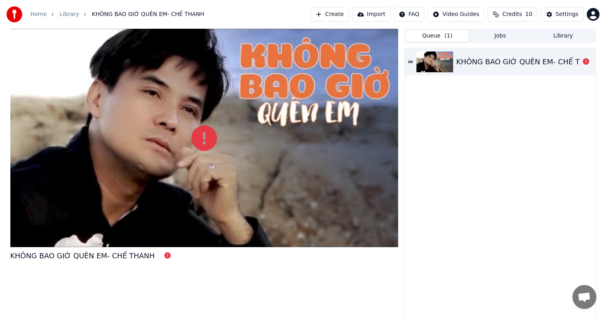
click at [442, 34] on button "Queue ( 1 )" at bounding box center [437, 36] width 63 height 12
click at [523, 61] on div "KHÔNG BAO GIỜ QUÊN EM- CHẾ THANH" at bounding box center [529, 61] width 145 height 11
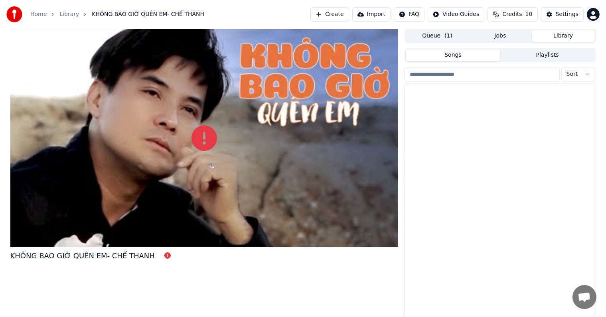
click at [565, 37] on button "Library" at bounding box center [563, 36] width 63 height 12
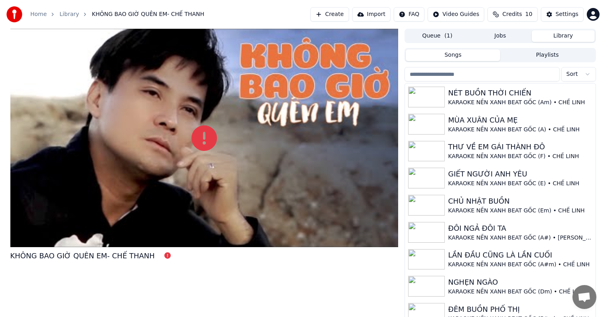
click at [516, 36] on button "Jobs" at bounding box center [500, 36] width 63 height 12
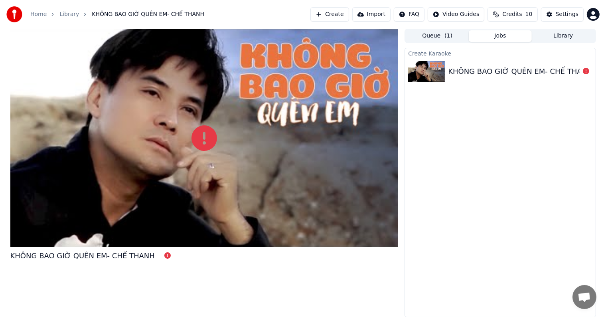
click at [441, 34] on button "Queue ( 1 )" at bounding box center [437, 36] width 63 height 12
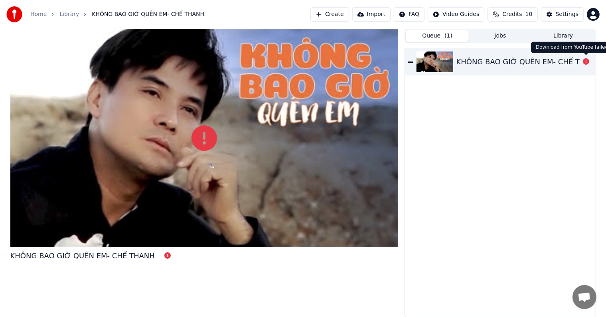
click at [586, 61] on icon at bounding box center [586, 61] width 6 height 6
click at [501, 63] on div "KHÔNG BAO GIỜ QUÊN EM- CHẾ THANH" at bounding box center [529, 61] width 145 height 11
click at [410, 62] on icon at bounding box center [410, 62] width 5 height 2
drag, startPoint x: 457, startPoint y: 132, endPoint x: 491, endPoint y: 99, distance: 46.9
click at [457, 132] on div "KHÔNG BAO GIỜ QUÊN EM- CHẾ THANH" at bounding box center [500, 182] width 190 height 269
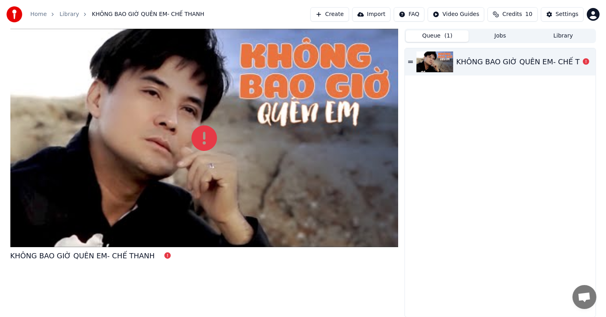
click at [487, 128] on div "KHÔNG BAO GIỜ QUÊN EM- CHẾ THANH" at bounding box center [500, 182] width 190 height 269
click at [166, 12] on span "KHÔNG BAO GIỜ QUÊN EM- CHẾ THANH" at bounding box center [148, 14] width 113 height 8
click at [69, 12] on link "Library" at bounding box center [69, 14] width 20 height 8
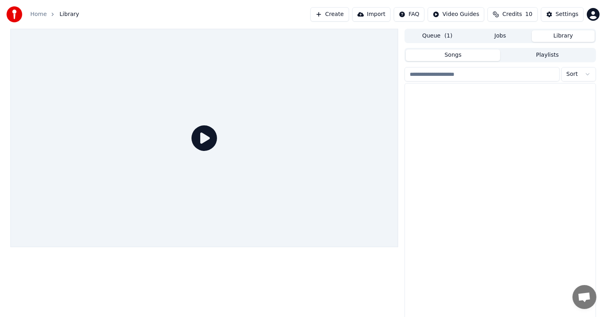
click at [571, 37] on button "Library" at bounding box center [563, 36] width 63 height 12
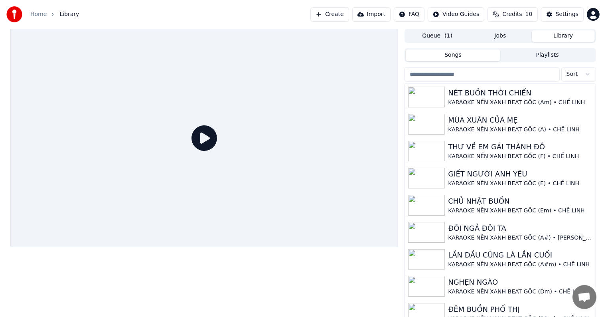
click at [503, 35] on button "Jobs" at bounding box center [500, 36] width 63 height 12
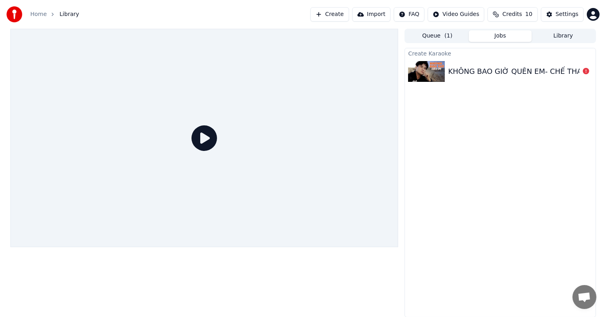
click at [466, 70] on div "KHÔNG BAO GIỜ QUÊN EM- CHẾ THANH" at bounding box center [520, 71] width 145 height 11
click at [428, 70] on img at bounding box center [426, 71] width 37 height 21
click at [201, 135] on icon at bounding box center [205, 138] width 26 height 26
click at [520, 67] on div "KHÔNG BAO GIỜ QUÊN EM- CHẾ THANH" at bounding box center [520, 71] width 145 height 11
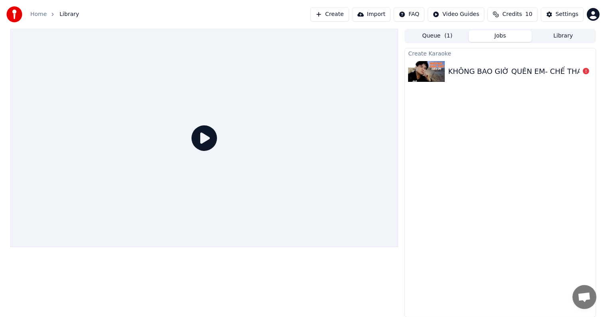
click at [439, 32] on button "Queue ( 1 )" at bounding box center [437, 36] width 63 height 12
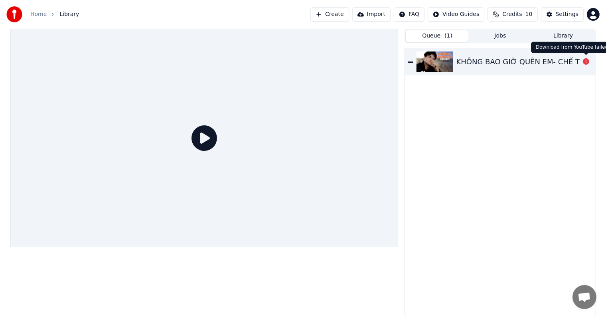
click at [584, 60] on icon at bounding box center [586, 61] width 6 height 6
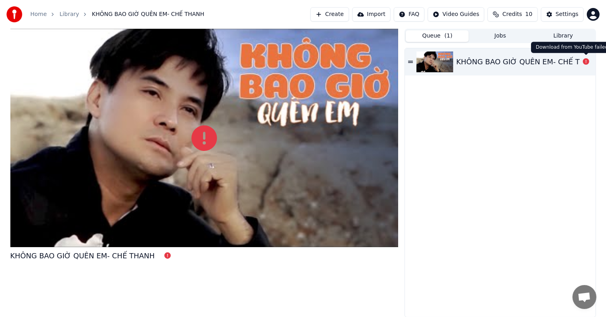
click at [586, 62] on icon at bounding box center [586, 61] width 6 height 6
click at [522, 59] on div "KHÔNG BAO GIỜ QUÊN EM- CHẾ THANH" at bounding box center [529, 61] width 145 height 11
click at [485, 96] on div "KHÔNG BAO GIỜ QUÊN EM- CHẾ THANH" at bounding box center [500, 182] width 190 height 269
click at [339, 14] on button "Create" at bounding box center [330, 14] width 39 height 14
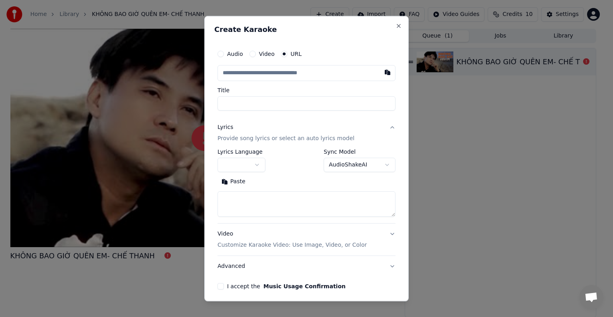
click at [258, 201] on textarea at bounding box center [307, 204] width 178 height 26
click at [242, 198] on textarea at bounding box center [307, 204] width 178 height 26
paste textarea "**********"
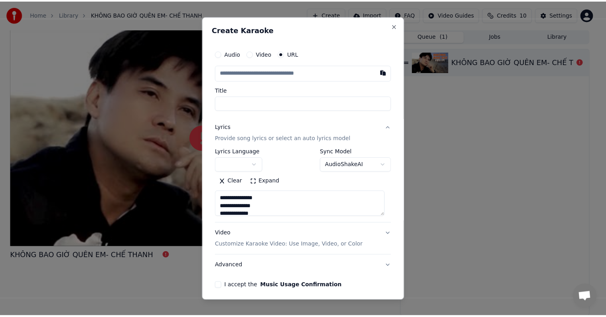
scroll to position [840, 0]
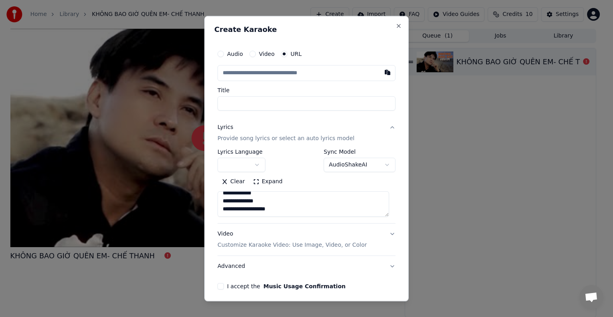
type textarea "**********"
select select
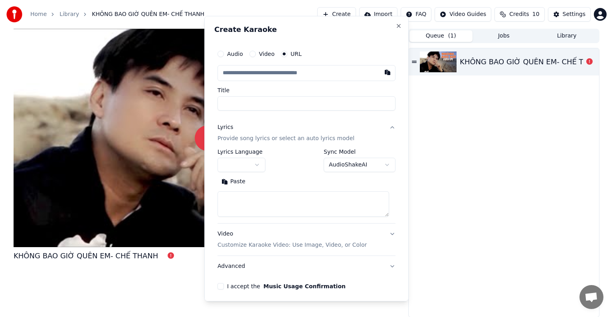
scroll to position [0, 0]
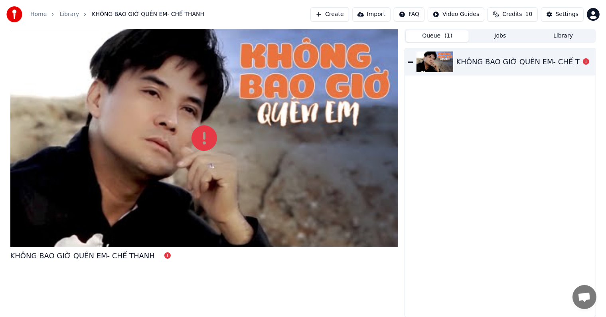
click at [348, 11] on button "Create" at bounding box center [330, 14] width 39 height 14
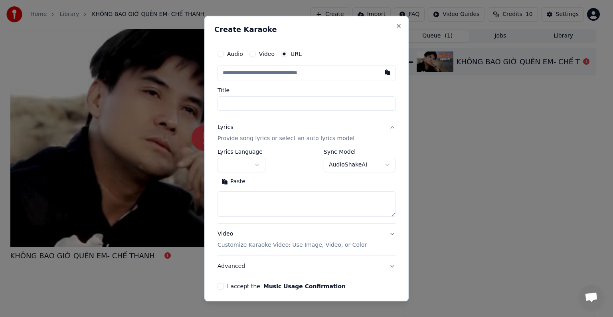
click at [281, 73] on input "text" at bounding box center [307, 73] width 178 height 16
type input "**********"
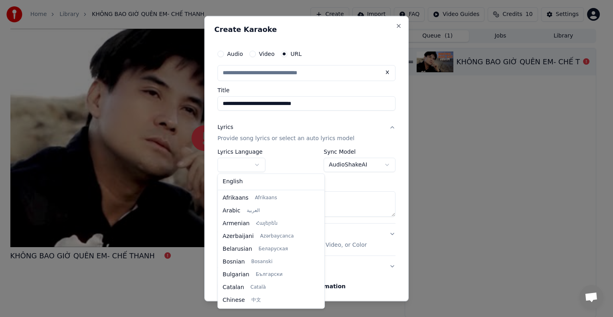
click at [257, 166] on body "**********" at bounding box center [303, 158] width 606 height 317
select select "**"
type input "**********"
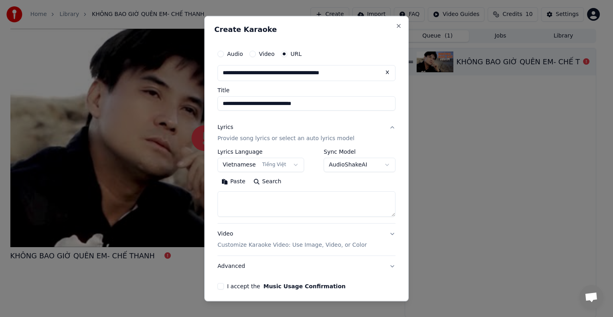
click at [275, 201] on textarea at bounding box center [307, 204] width 178 height 26
paste textarea "**********"
type textarea "**********"
click at [221, 286] on button "I accept the Music Usage Confirmation" at bounding box center [221, 286] width 6 height 6
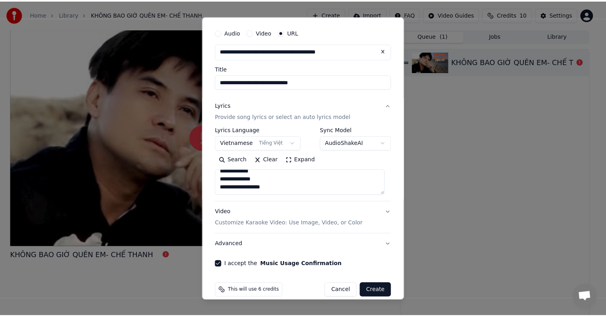
scroll to position [31, 0]
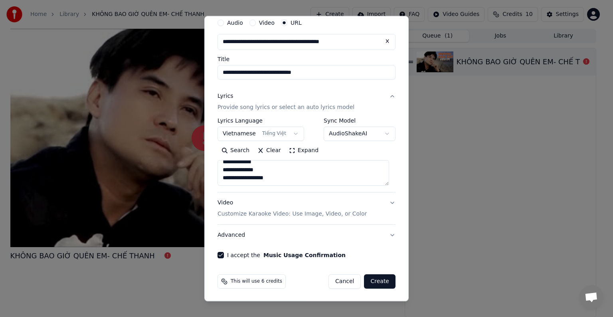
click at [378, 281] on button "Create" at bounding box center [380, 281] width 32 height 14
click at [378, 281] on div "Cancel Create" at bounding box center [357, 281] width 77 height 14
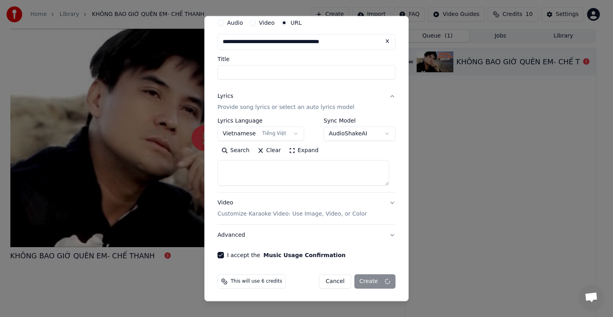
select select
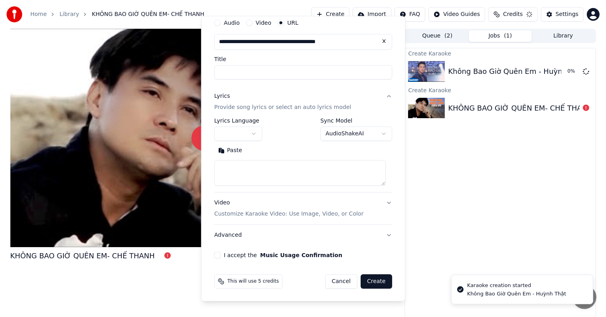
scroll to position [0, 0]
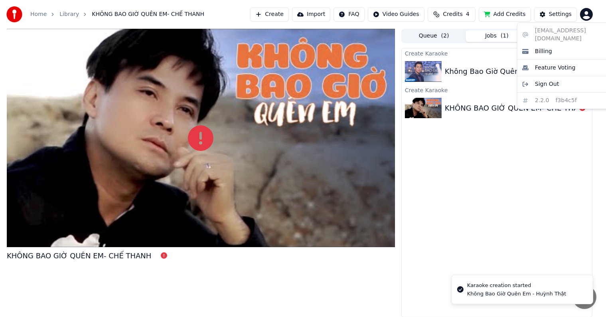
click at [593, 12] on html "Home Library [PERSON_NAME] GIỜ [PERSON_NAME]- [PERSON_NAME] Create Import FAQ V…" at bounding box center [303, 158] width 606 height 317
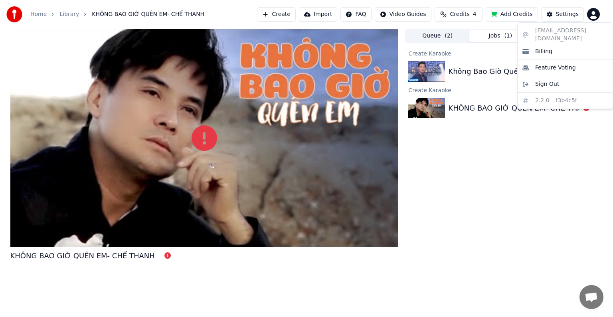
click at [498, 160] on html "Home Library [PERSON_NAME] GIỜ [PERSON_NAME]- [PERSON_NAME] Create Import FAQ V…" at bounding box center [306, 158] width 613 height 317
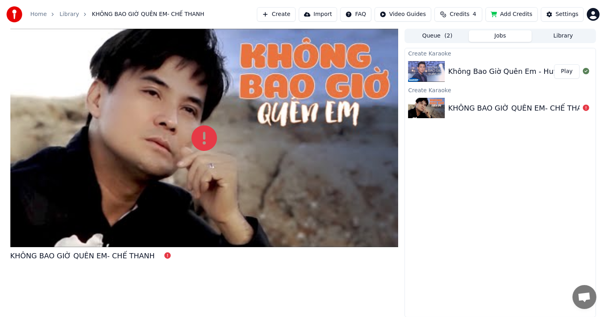
click at [462, 159] on div "Create Karaoke [PERSON_NAME] Giờ [PERSON_NAME] Thật Play Create Karaoke [PERSON…" at bounding box center [500, 182] width 191 height 269
click at [462, 151] on div "Create Karaoke [PERSON_NAME] Giờ [PERSON_NAME] Thật Play Create Karaoke [PERSON…" at bounding box center [500, 182] width 191 height 269
click at [450, 160] on div "Create Karaoke [PERSON_NAME] Giờ [PERSON_NAME] Thật Play Create Karaoke [PERSON…" at bounding box center [500, 182] width 191 height 269
click at [150, 174] on div at bounding box center [204, 138] width 388 height 218
click at [464, 72] on div "Không Bao Giờ Quên Em - Huỳnh Thật" at bounding box center [516, 71] width 137 height 11
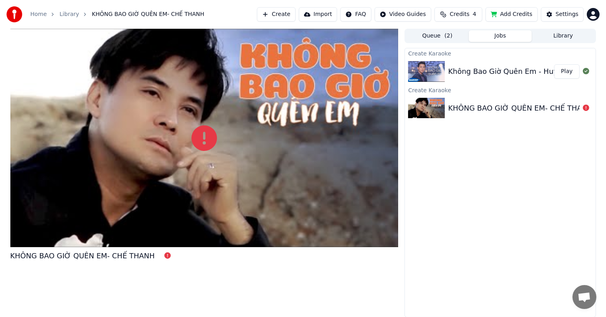
click at [566, 34] on button "Library" at bounding box center [563, 36] width 63 height 12
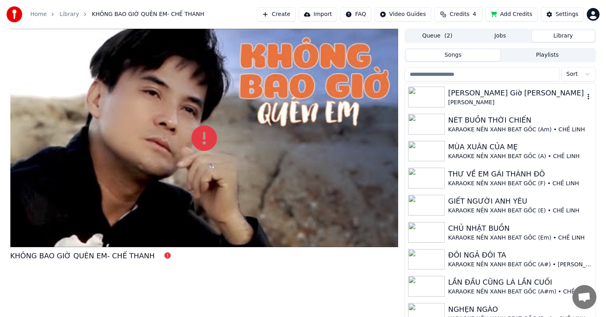
click at [483, 91] on div "[PERSON_NAME] Giờ [PERSON_NAME]" at bounding box center [516, 92] width 136 height 11
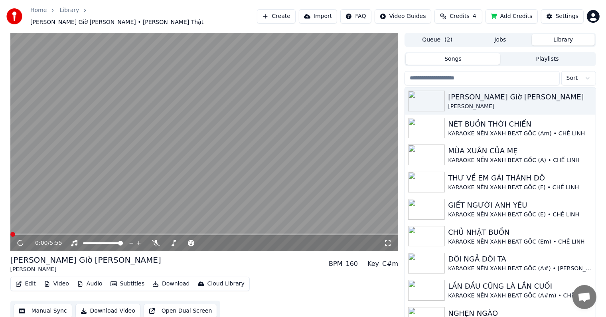
click at [111, 168] on video at bounding box center [204, 142] width 388 height 218
click at [117, 157] on video at bounding box center [204, 142] width 388 height 218
click at [38, 309] on button "Manual Sync" at bounding box center [43, 311] width 59 height 14
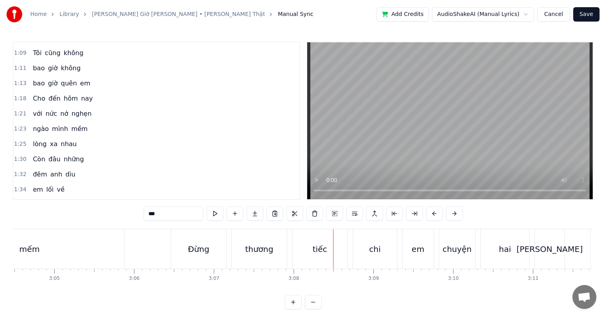
scroll to position [12, 0]
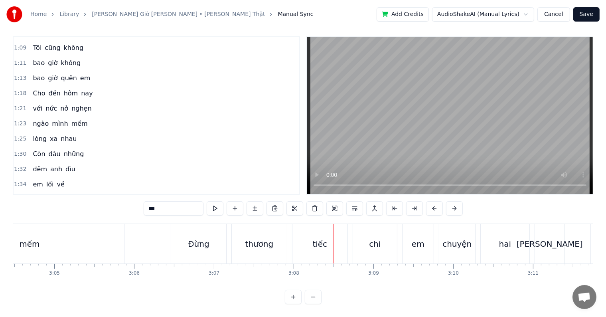
click at [34, 238] on div "mếm" at bounding box center [29, 244] width 20 height 12
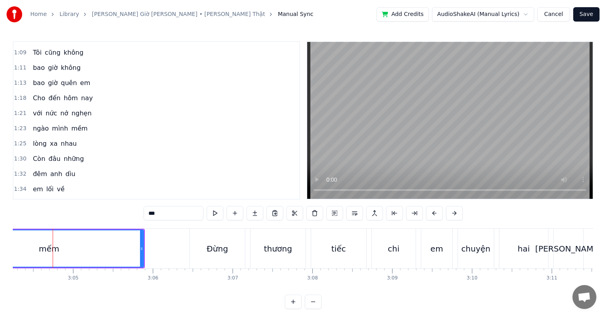
scroll to position [0, 14711]
click at [179, 210] on input "***" at bounding box center [174, 213] width 60 height 14
type input "***"
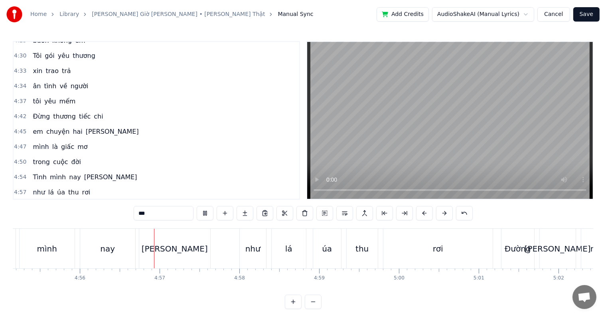
scroll to position [1198, 0]
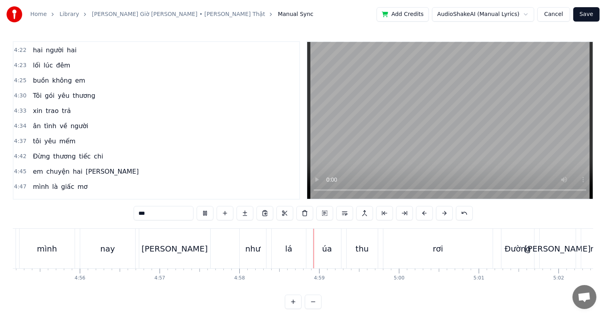
click at [59, 137] on span "mếm" at bounding box center [67, 141] width 18 height 9
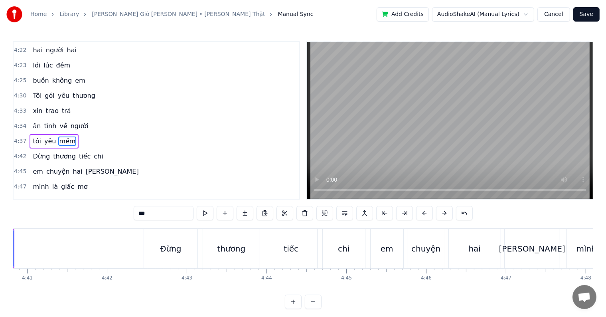
scroll to position [0, 22304]
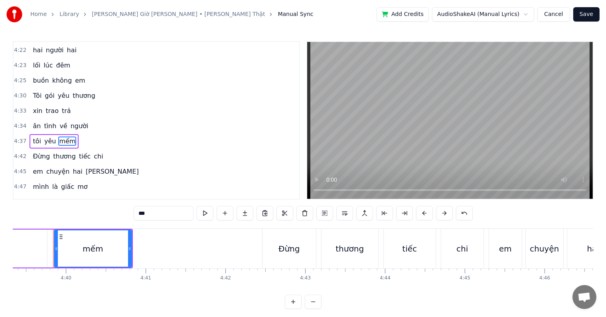
click at [165, 216] on input "***" at bounding box center [164, 213] width 60 height 14
click at [32, 212] on span "Tình" at bounding box center [40, 216] width 16 height 9
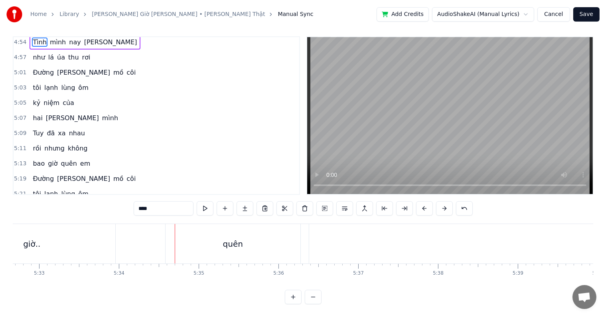
scroll to position [12, 0]
click at [42, 235] on div "giờ.." at bounding box center [31, 244] width 167 height 40
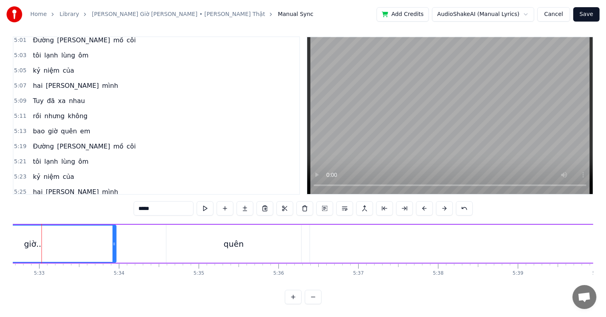
scroll to position [0, 26552]
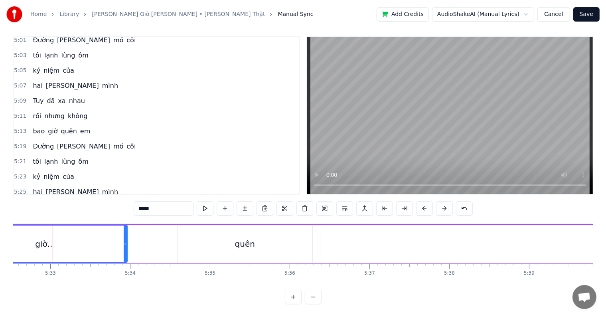
click at [293, 235] on div "quên" at bounding box center [245, 244] width 135 height 38
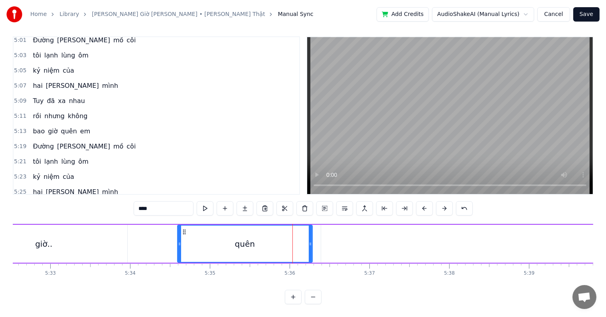
click at [101, 230] on div "giờ.." at bounding box center [43, 244] width 167 height 38
type input "*****"
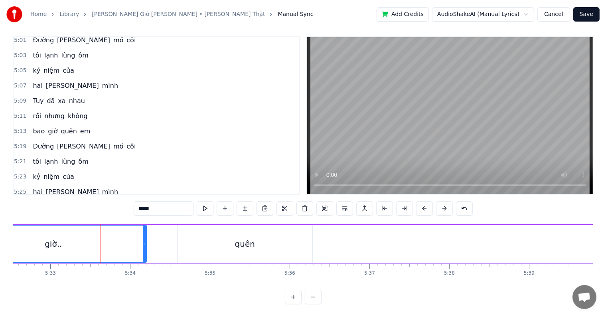
drag, startPoint x: 124, startPoint y: 236, endPoint x: 143, endPoint y: 236, distance: 19.2
click at [143, 241] on icon at bounding box center [144, 244] width 3 height 6
click at [142, 241] on icon at bounding box center [143, 244] width 3 height 6
click at [88, 234] on div "giờ.." at bounding box center [53, 244] width 184 height 36
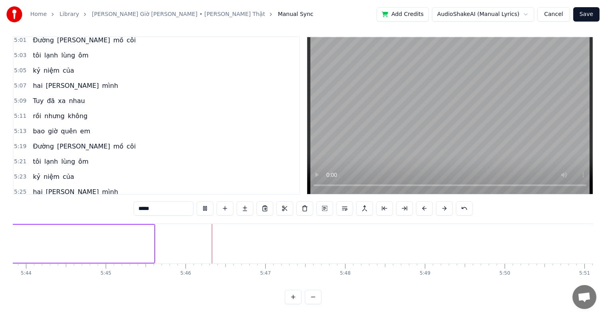
scroll to position [0, 27567]
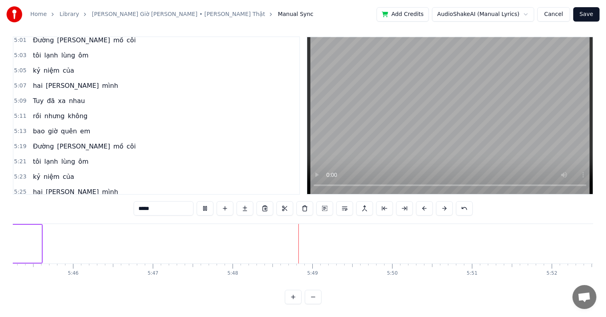
click at [591, 10] on button "Save" at bounding box center [587, 14] width 26 height 14
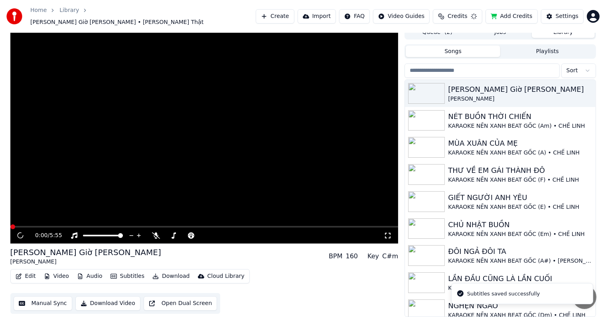
scroll to position [4, 0]
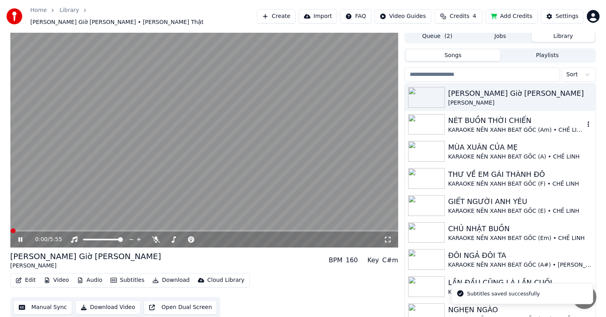
click at [499, 126] on div "KARAOKE NỀN XANH BEAT GỐC (Am) • CHẾ LINH" at bounding box center [516, 130] width 136 height 8
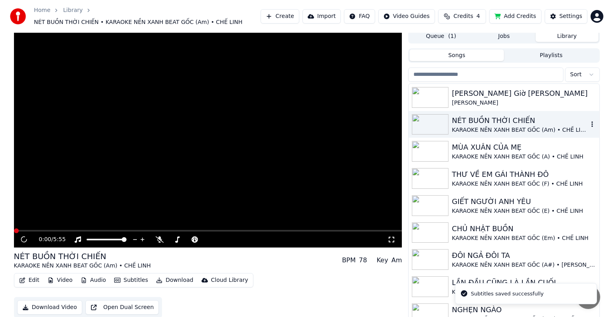
scroll to position [8, 0]
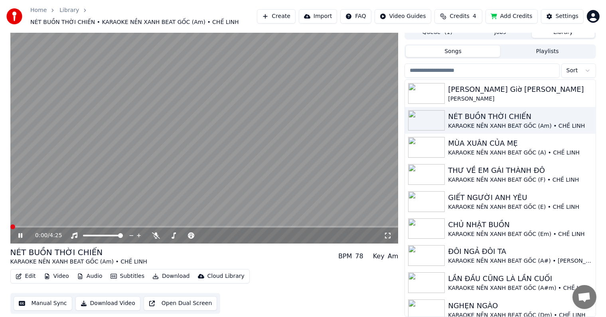
click at [26, 275] on button "Edit" at bounding box center [25, 276] width 27 height 11
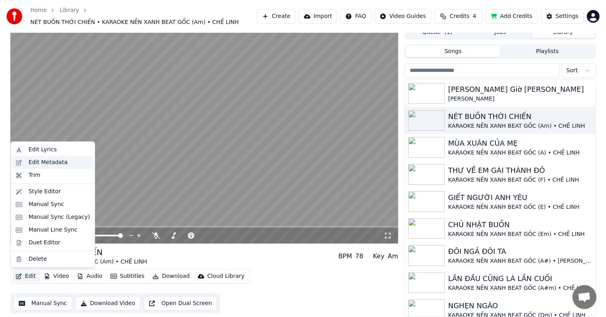
click at [44, 161] on div "Edit Metadata" at bounding box center [47, 162] width 39 height 8
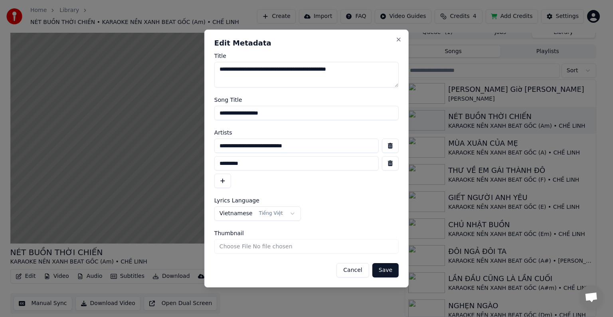
drag, startPoint x: 321, startPoint y: 145, endPoint x: 163, endPoint y: 145, distance: 157.7
click at [163, 145] on body "Home Library NÉT BUỒN [PERSON_NAME] • KARAOKE NỀN XANH BEAT GỐC (Am) • [PERSON_…" at bounding box center [303, 150] width 606 height 317
click at [400, 38] on button "Close" at bounding box center [399, 39] width 6 height 6
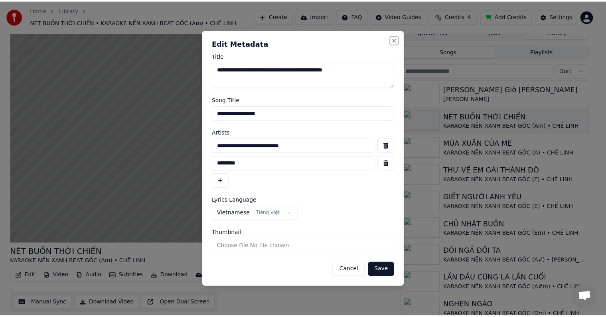
scroll to position [4, 0]
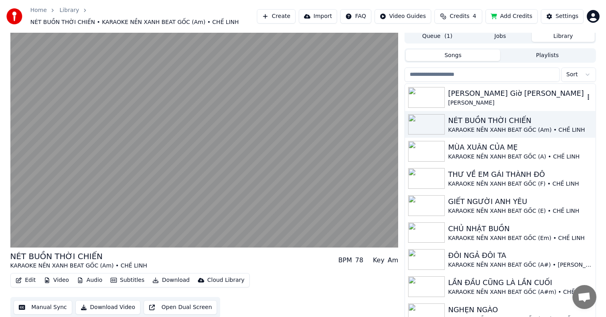
click at [518, 91] on div "[PERSON_NAME] Giờ [PERSON_NAME]" at bounding box center [516, 93] width 136 height 11
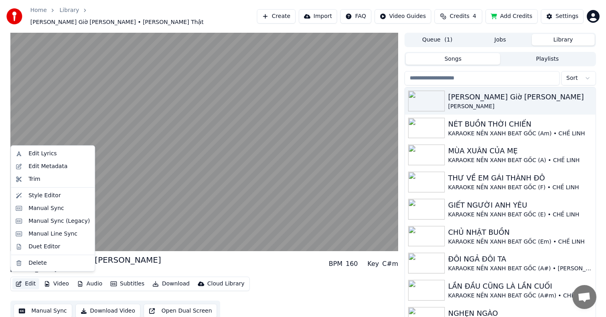
click at [28, 278] on button "Edit" at bounding box center [25, 283] width 27 height 11
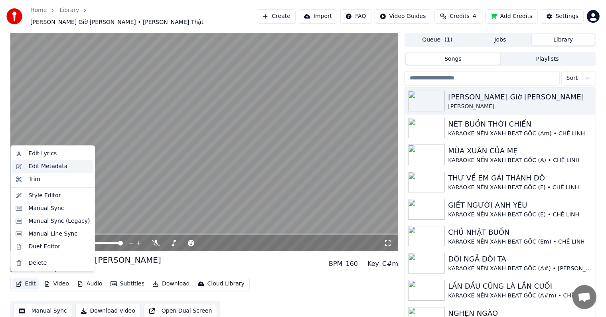
click at [56, 164] on div "Edit Metadata" at bounding box center [47, 166] width 39 height 8
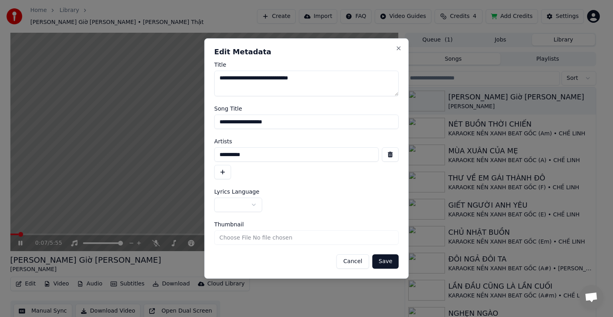
click at [260, 154] on input "**********" at bounding box center [296, 154] width 164 height 14
drag, startPoint x: 287, startPoint y: 156, endPoint x: 182, endPoint y: 152, distance: 105.1
click at [187, 153] on body "Home Library [PERSON_NAME] Giờ [PERSON_NAME] • [PERSON_NAME] Thật Create Import…" at bounding box center [303, 158] width 606 height 317
paste input "**********"
type input "**********"
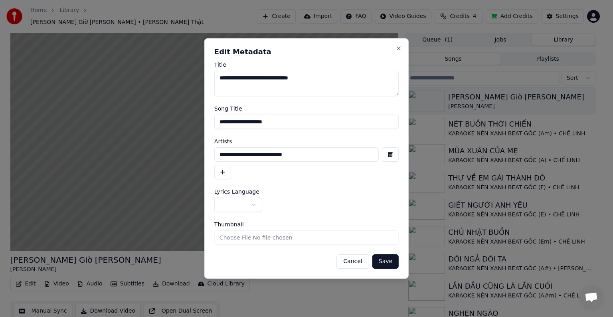
click at [226, 171] on button "button" at bounding box center [222, 172] width 17 height 14
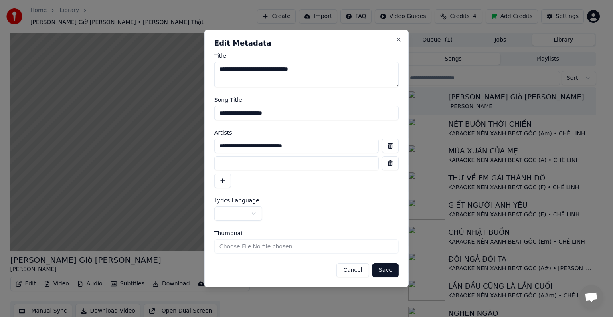
click at [256, 163] on input at bounding box center [296, 163] width 164 height 14
type input "**********"
drag, startPoint x: 286, startPoint y: 114, endPoint x: 188, endPoint y: 113, distance: 98.2
click at [188, 113] on body "Home Library [PERSON_NAME] Giờ [PERSON_NAME] • [PERSON_NAME] Thật Create Import…" at bounding box center [303, 158] width 606 height 317
type input "**********"
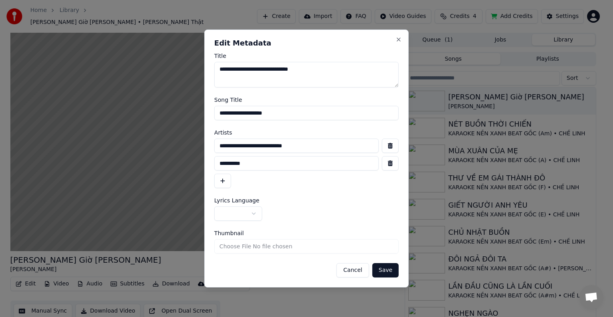
click at [332, 143] on input "**********" at bounding box center [296, 146] width 164 height 14
click at [311, 145] on input "**********" at bounding box center [296, 146] width 164 height 14
click at [306, 145] on input "**********" at bounding box center [296, 146] width 164 height 14
type input "**********"
click at [220, 163] on input "**********" at bounding box center [296, 163] width 164 height 14
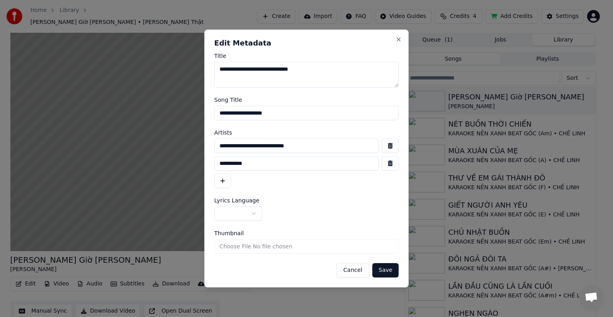
type input "**********"
click at [235, 211] on body "Home Library [PERSON_NAME] Giờ [PERSON_NAME] • [PERSON_NAME] Thật Create Import…" at bounding box center [303, 158] width 606 height 317
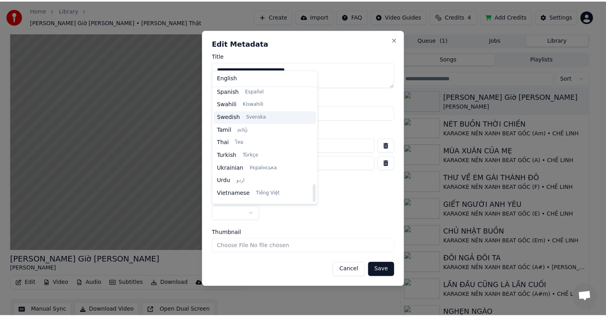
scroll to position [613, 0]
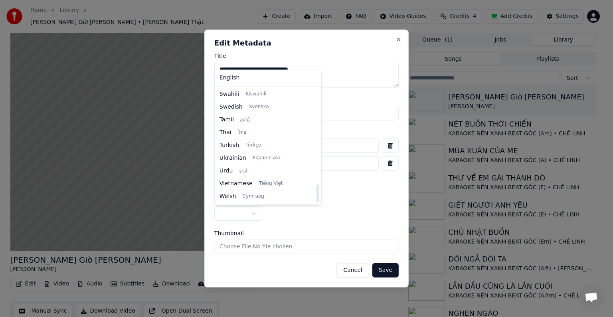
select select "**"
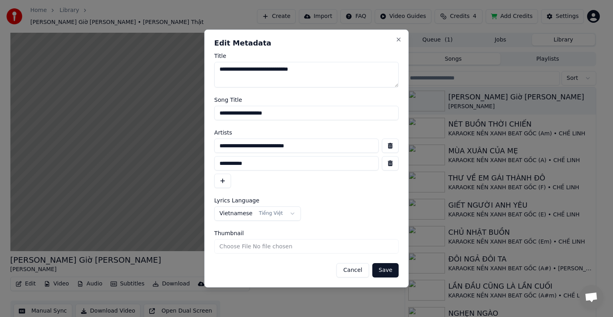
click at [386, 269] on button "Save" at bounding box center [385, 270] width 26 height 14
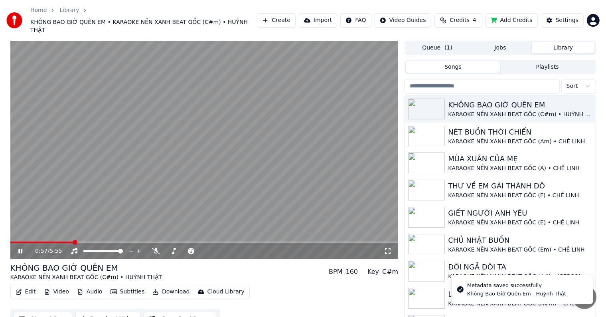
click at [59, 175] on video at bounding box center [204, 150] width 388 height 218
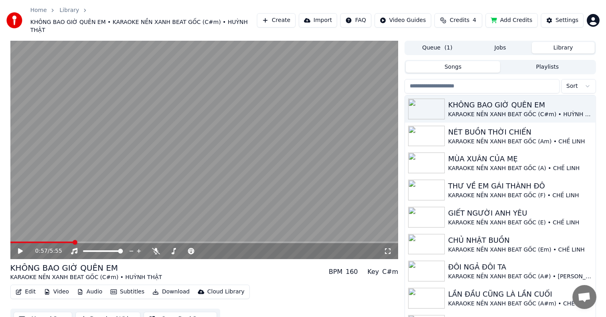
click at [111, 312] on button "Download Video" at bounding box center [107, 319] width 65 height 14
